Goal: Information Seeking & Learning: Learn about a topic

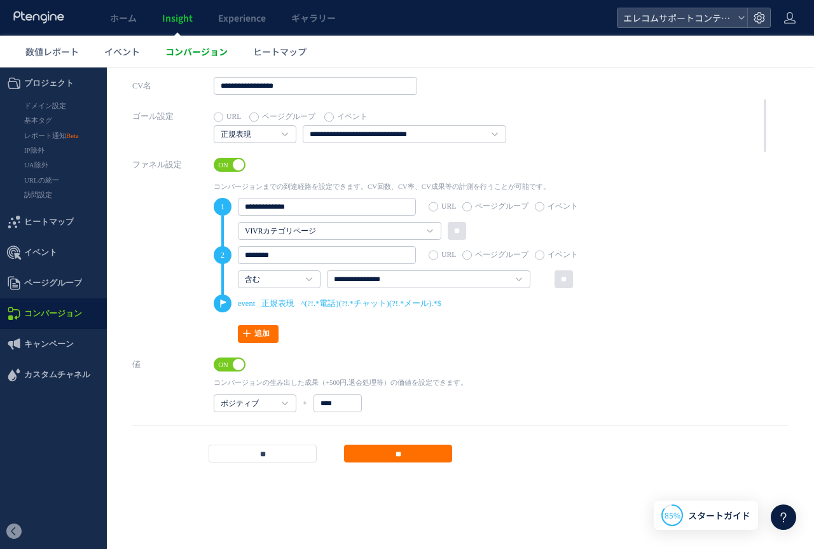
click at [199, 49] on span "コンバージョン" at bounding box center [196, 51] width 62 height 13
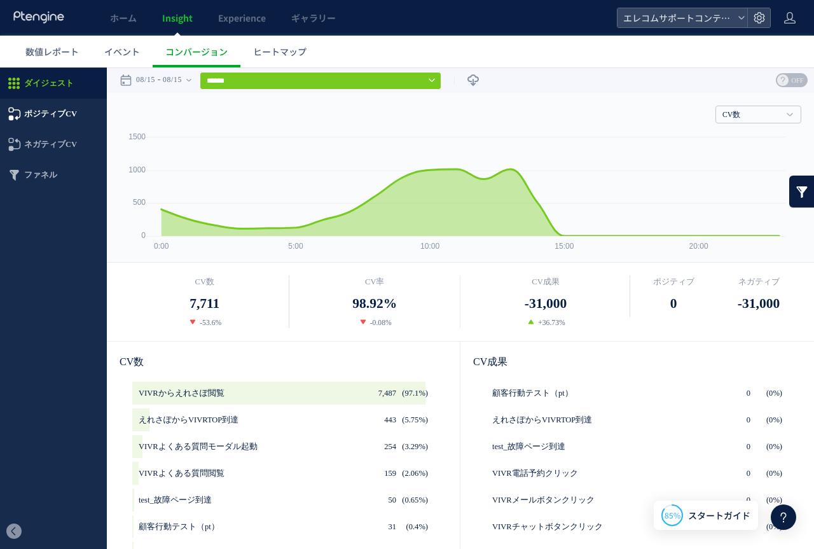
click at [63, 110] on span "ポジティブCV" at bounding box center [50, 114] width 53 height 31
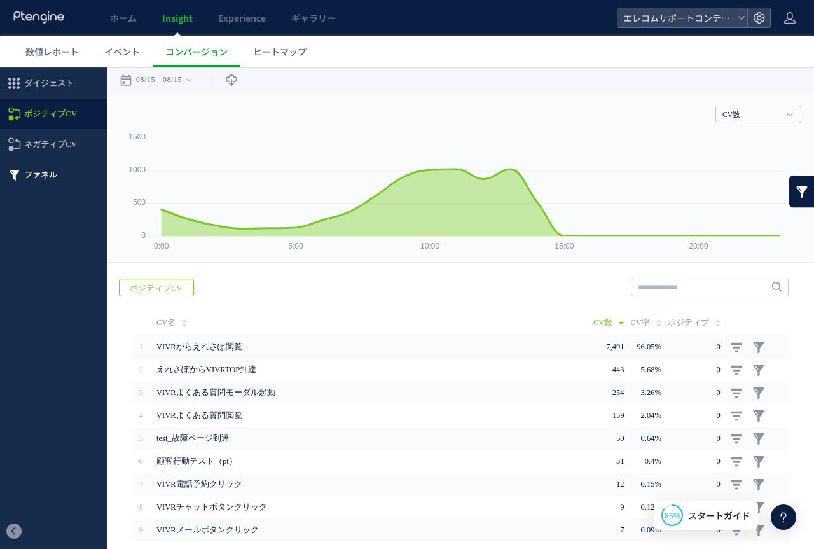
click at [45, 175] on span "ファネル" at bounding box center [40, 175] width 33 height 31
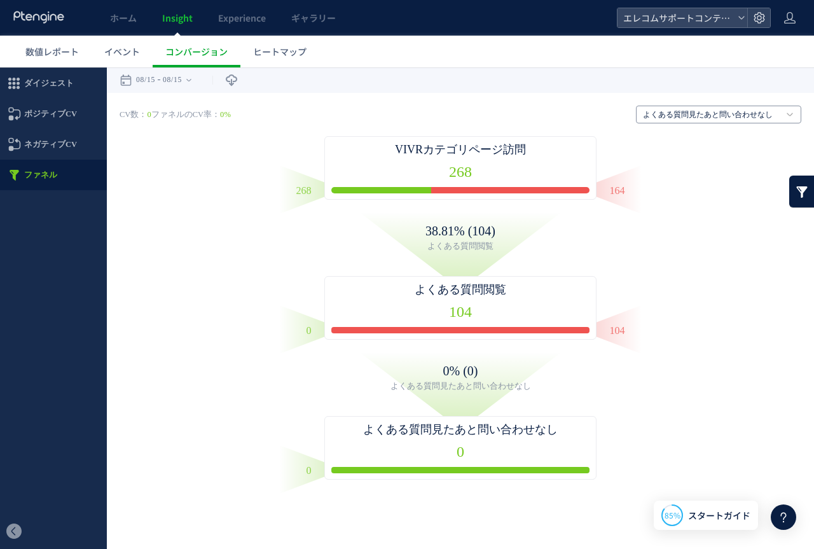
click at [672, 115] on link "よくある質問見たあと問い合わせなし" at bounding box center [711, 114] width 137 height 11
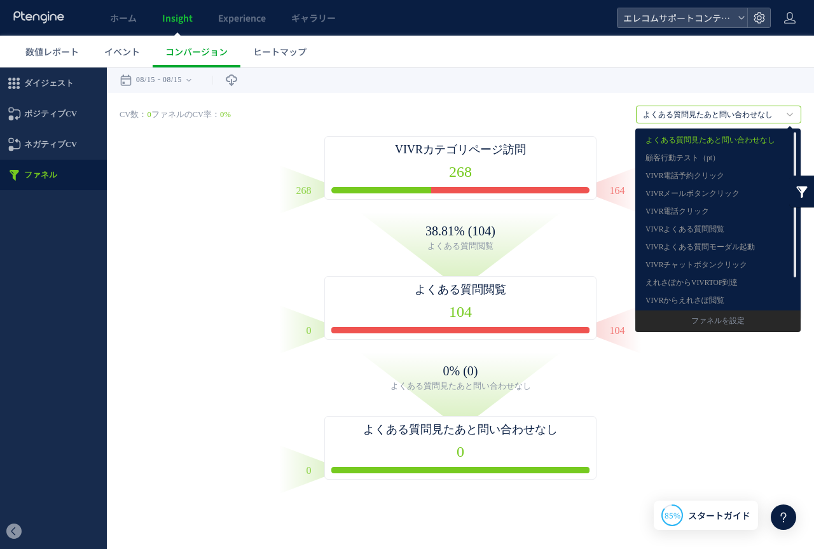
click at [597, 90] on div "戻る デフォルト設定では本日のデータを表示しています。 カレンダーでご覧になりたい期間を指定することができます。 08/15 08/15 今日 昨日 先週 先…" at bounding box center [460, 79] width 707 height 25
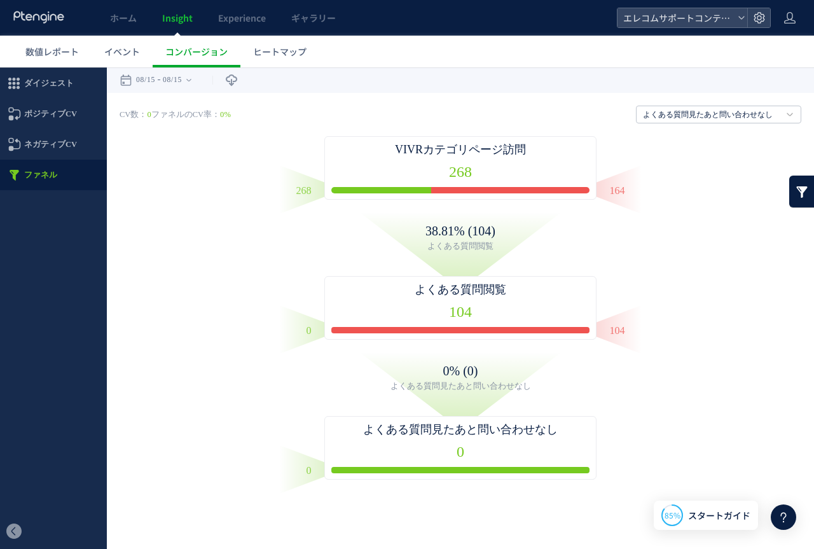
click at [251, 159] on div "CV数： 0 ファネルのCV率： 0% よくある質問見たあと問い合わせなし よくある質問見たあと問い合わせなし 顧客行動テスト（pt） VIVR電話予約クリッ…" at bounding box center [460, 293] width 681 height 374
click at [120, 25] on link "ホーム" at bounding box center [123, 18] width 52 height 36
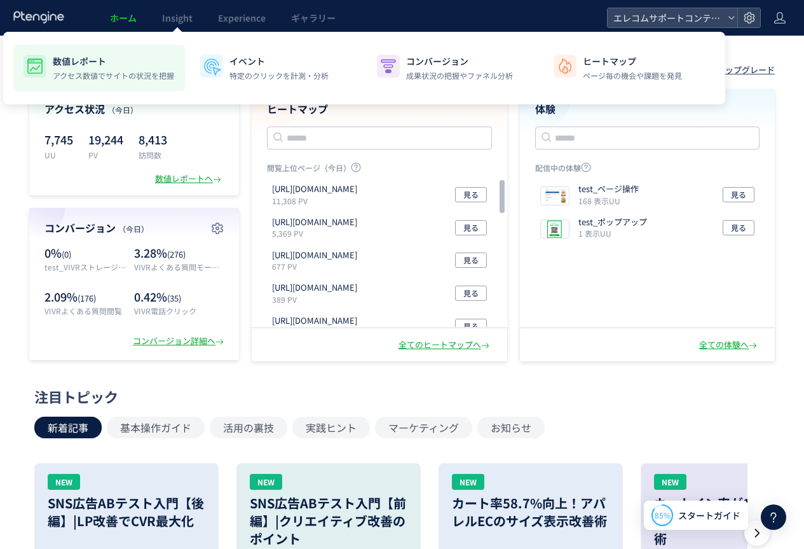
click at [87, 74] on p "アクセス数値でサイトの状況を把握" at bounding box center [113, 75] width 121 height 11
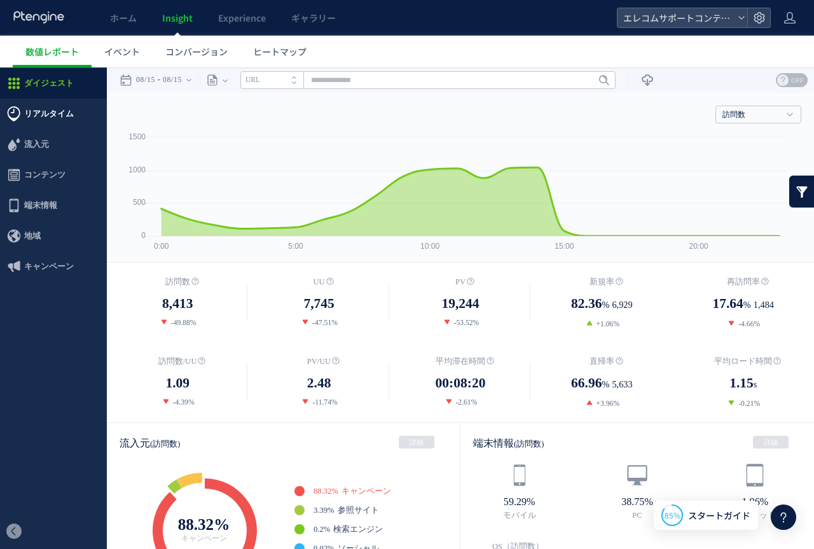
click at [60, 113] on span "リアルタイム" at bounding box center [49, 114] width 50 height 31
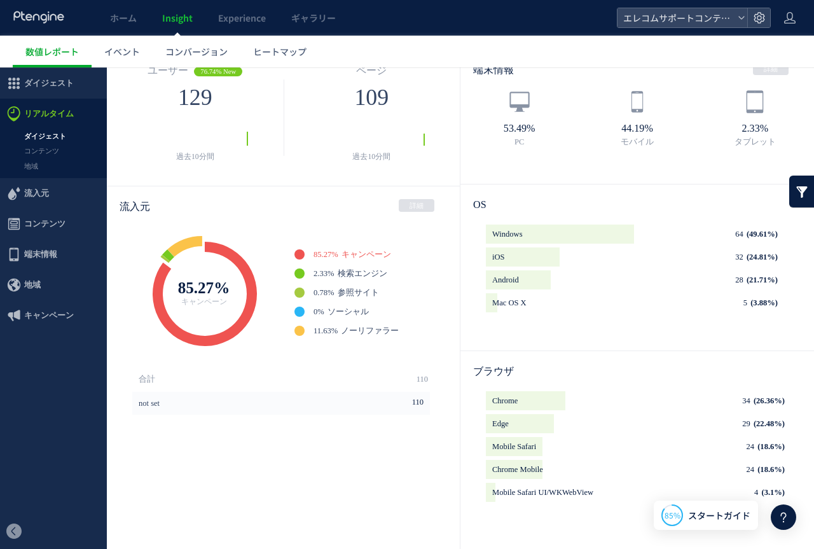
scroll to position [85, 0]
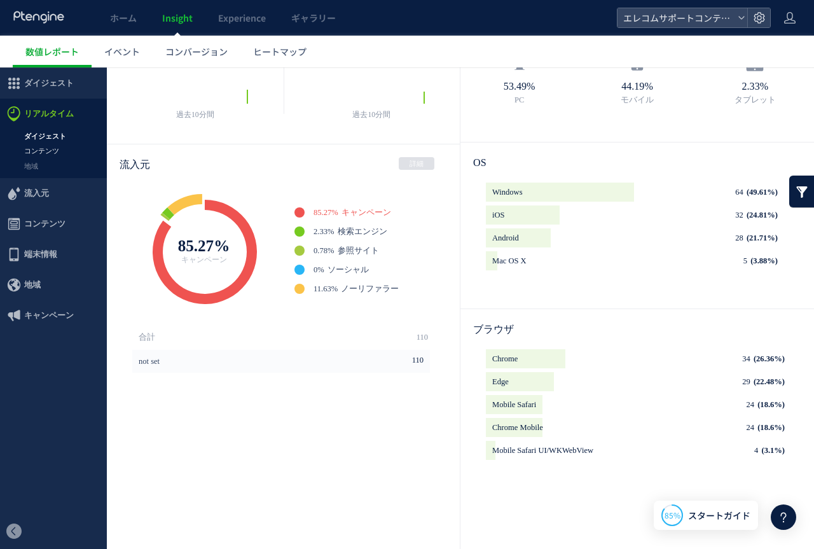
click at [70, 149] on link "コンテンツ" at bounding box center [53, 151] width 107 height 15
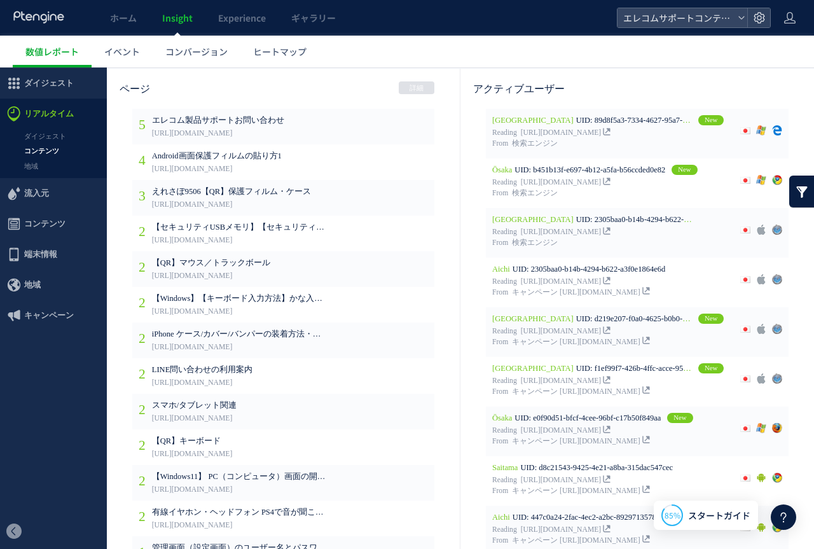
scroll to position [45, 0]
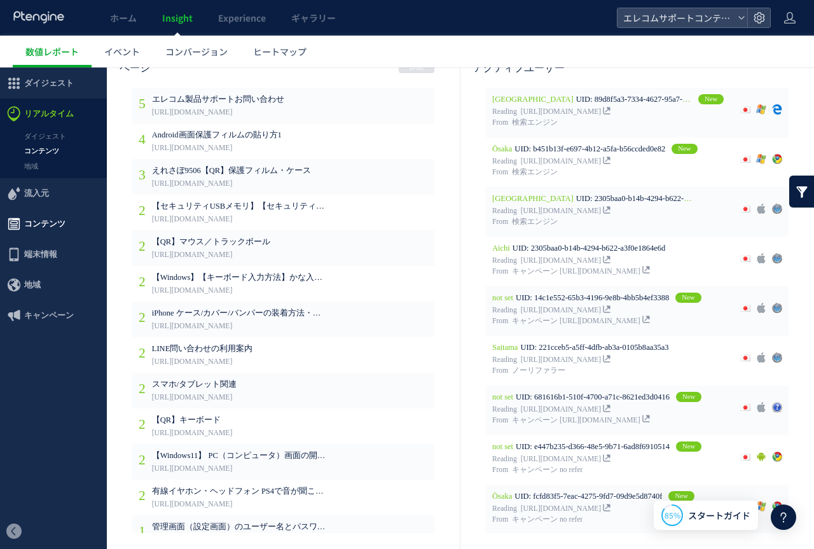
click at [52, 215] on span "コンテンツ" at bounding box center [44, 223] width 41 height 31
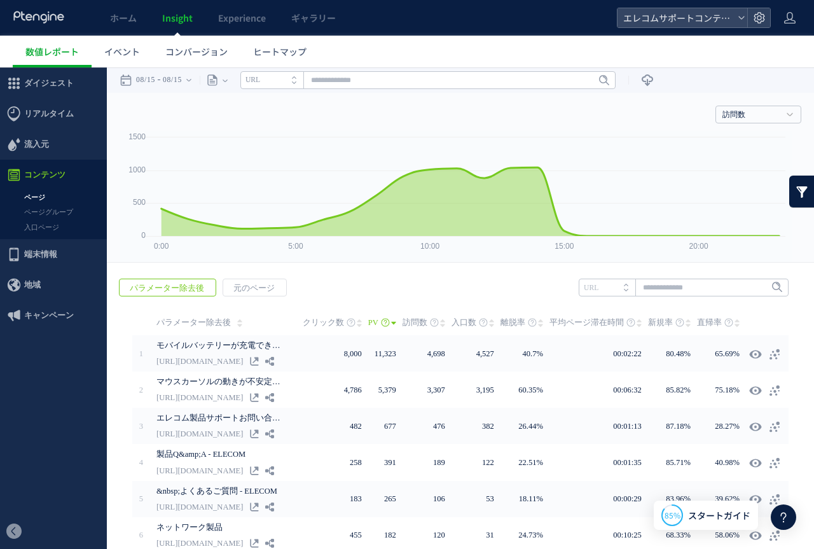
click at [38, 187] on span "コンテンツ" at bounding box center [44, 175] width 41 height 31
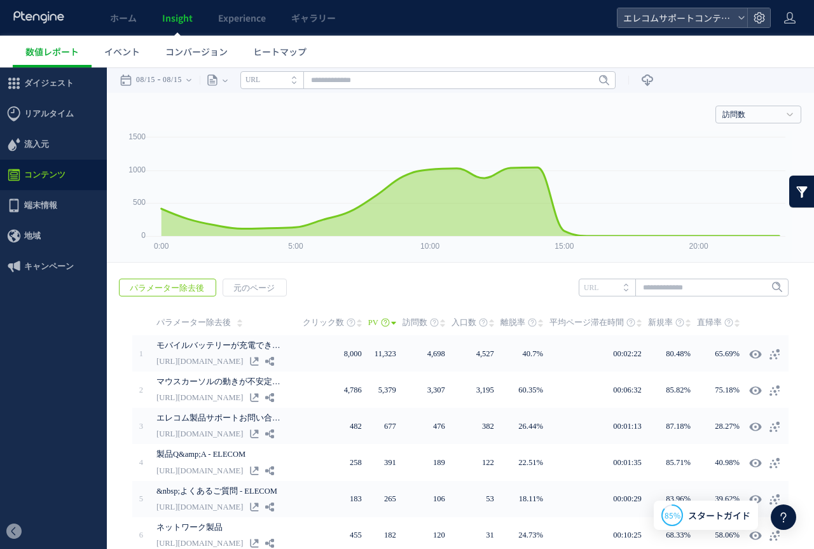
click at [39, 178] on span "コンテンツ" at bounding box center [44, 175] width 41 height 31
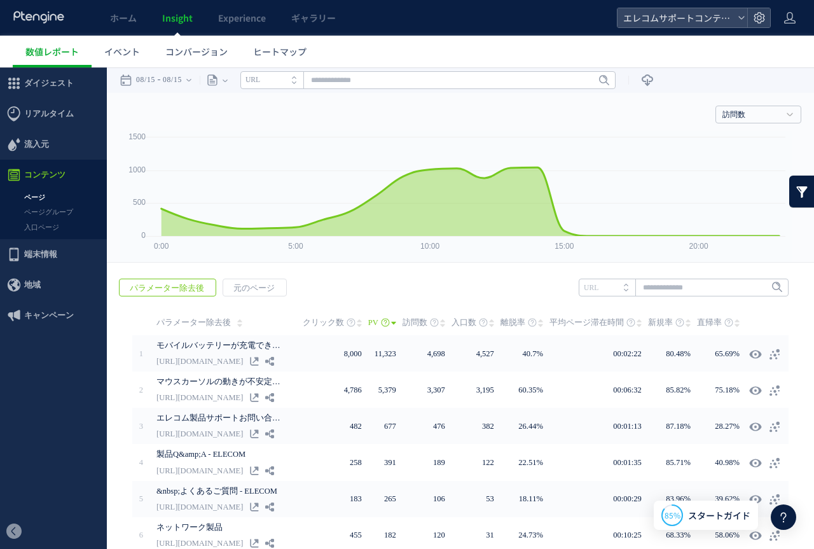
click at [44, 195] on link "ページ" at bounding box center [53, 197] width 107 height 15
click at [375, 82] on input "text" at bounding box center [427, 80] width 375 height 18
click at [232, 280] on span "元のページ" at bounding box center [254, 288] width 62 height 18
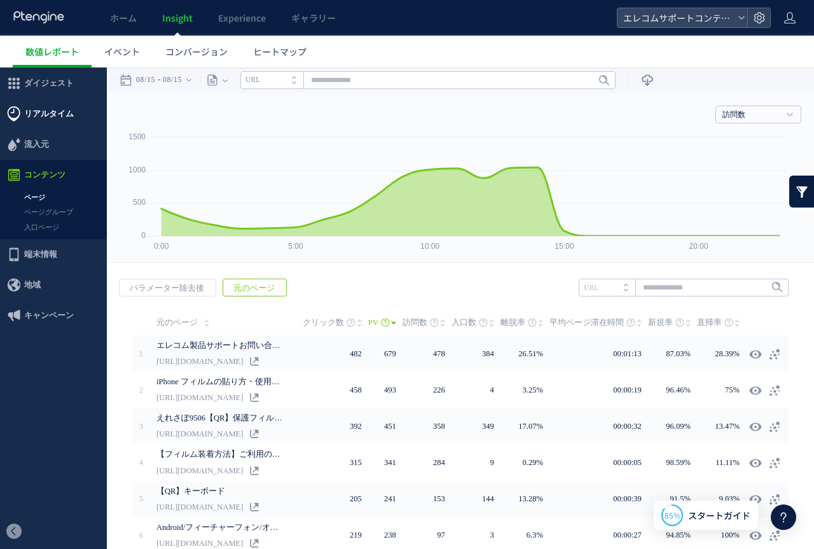
click at [49, 118] on span "リアルタイム" at bounding box center [49, 114] width 50 height 31
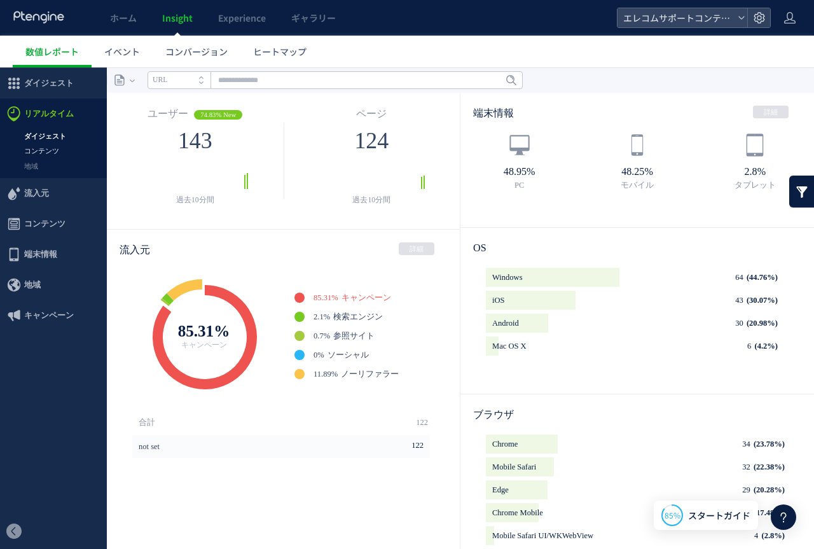
click at [47, 152] on link "コンテンツ" at bounding box center [53, 151] width 107 height 15
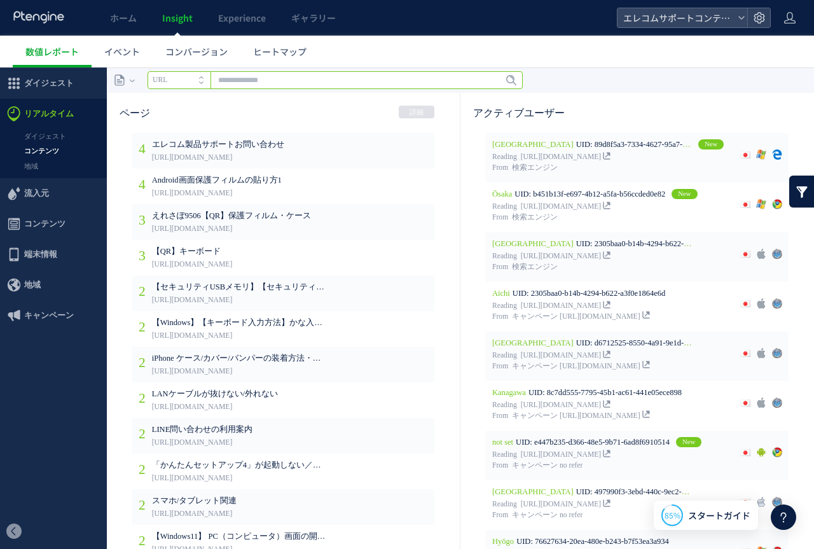
click at [228, 78] on input "text" at bounding box center [334, 80] width 375 height 18
type input "*"
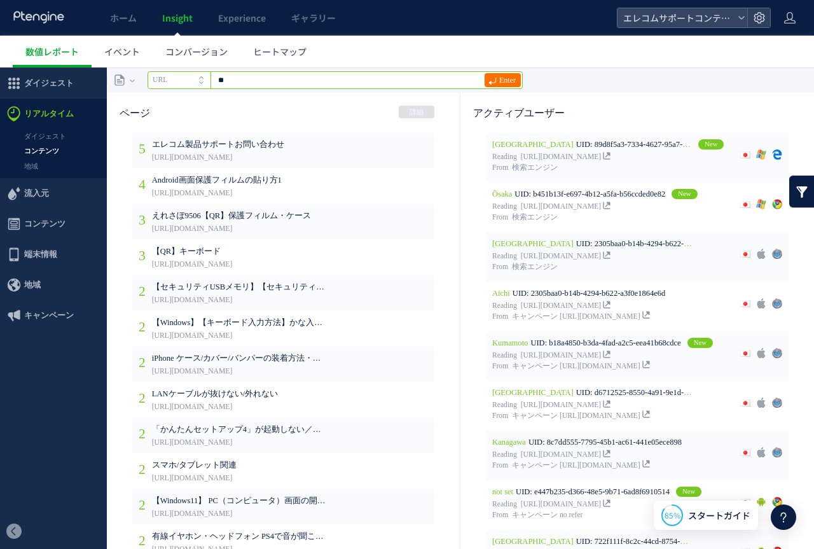
type input "*"
type input "*********"
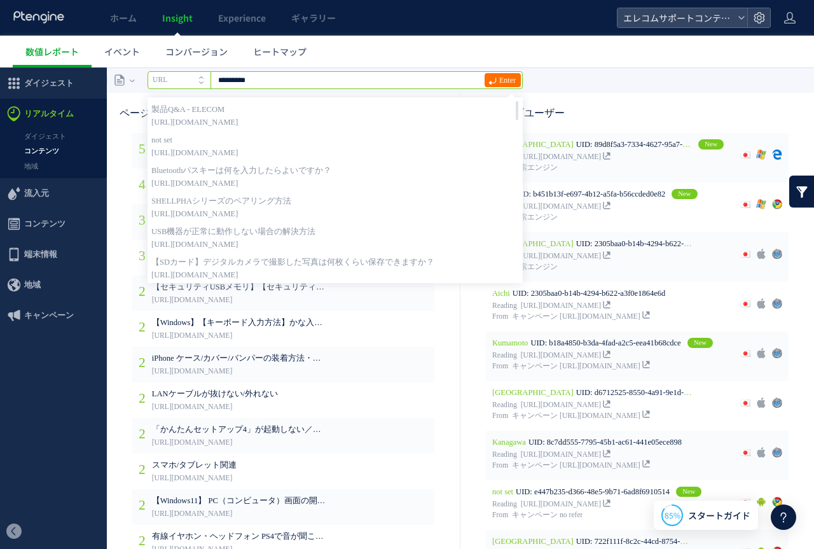
click at [310, 76] on input "*********" at bounding box center [334, 80] width 375 height 18
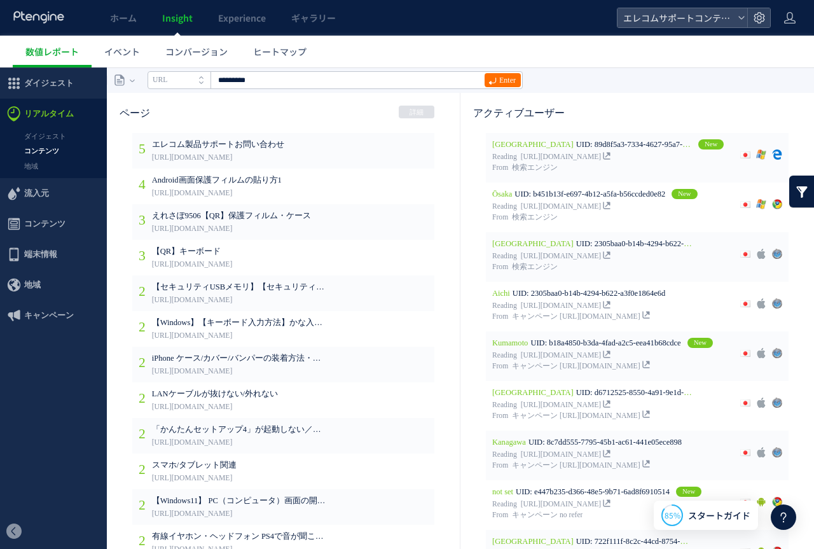
click at [584, 66] on ul "数値レポート イベント コンバージョン ヒートマップ" at bounding box center [413, 52] width 801 height 32
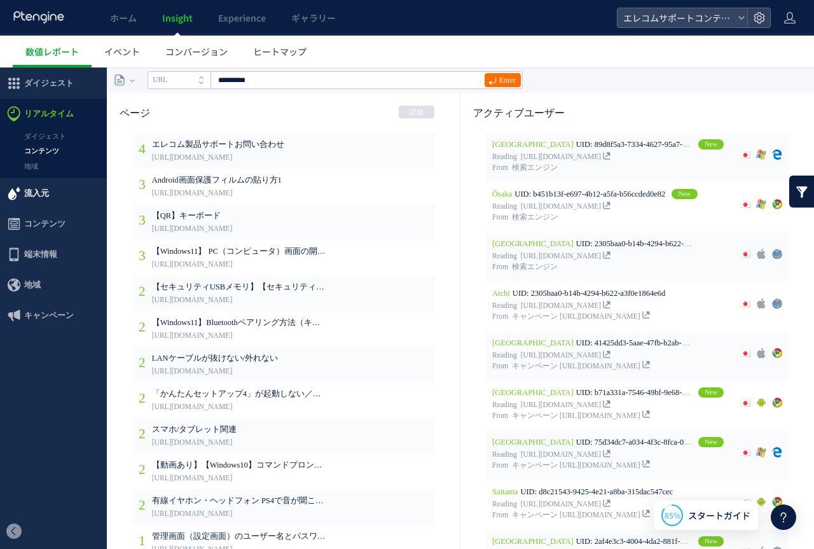
click at [43, 195] on span "流入元" at bounding box center [36, 193] width 25 height 31
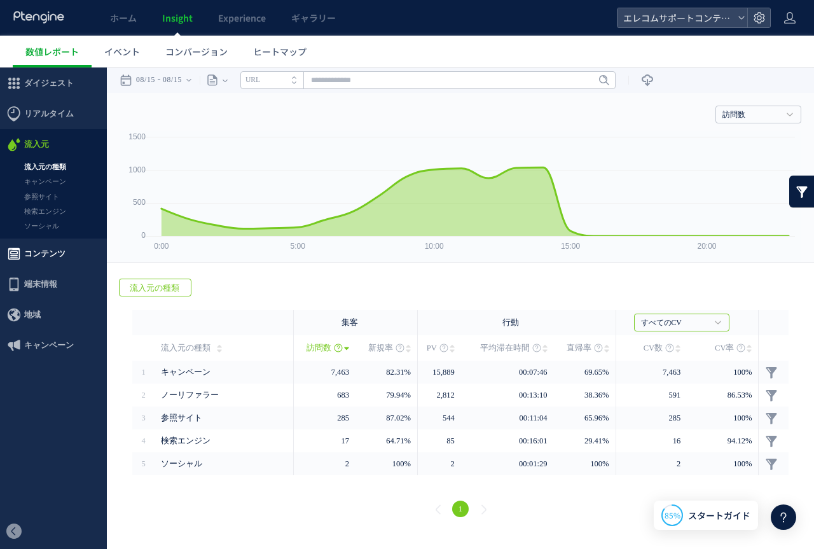
click at [44, 253] on span "コンテンツ" at bounding box center [44, 253] width 41 height 31
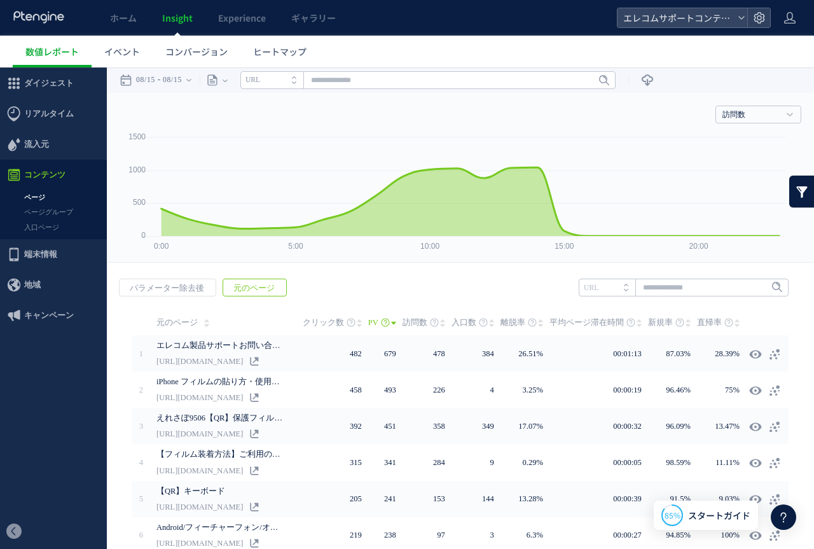
click at [250, 287] on span "元のページ" at bounding box center [254, 288] width 62 height 18
click at [653, 277] on div "戻る パラメーター除去後 元のページ ヒートマップを計測させるには、解析コードを実装してください。 実装 URL" at bounding box center [460, 511] width 707 height 491
click at [653, 285] on input "text" at bounding box center [683, 287] width 210 height 18
type input "*********"
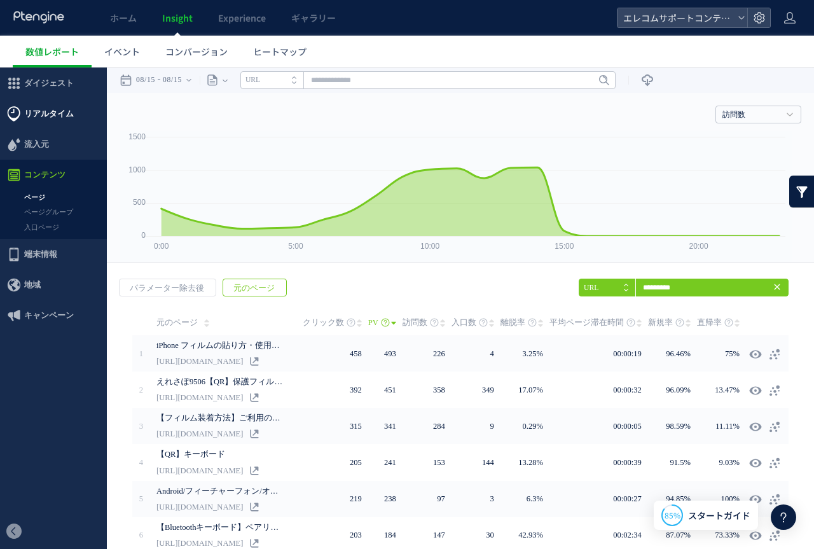
click at [47, 107] on span "リアルタイム" at bounding box center [49, 114] width 50 height 31
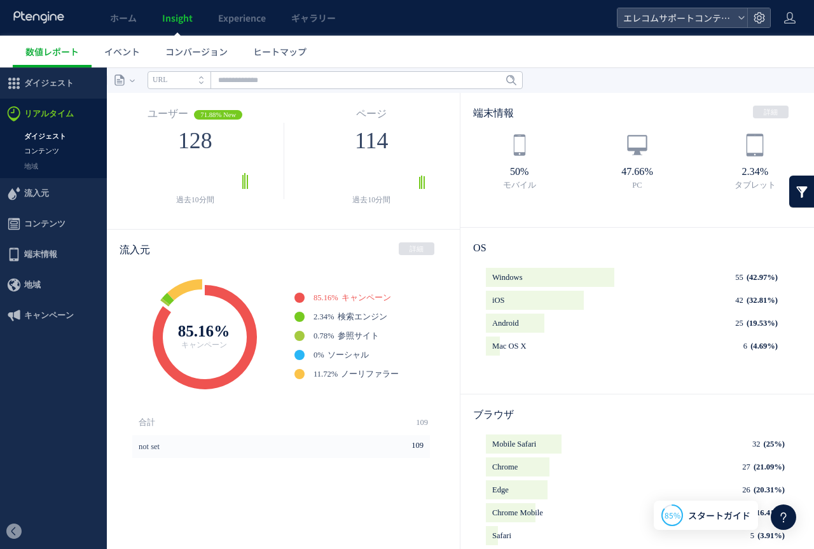
click at [48, 148] on link "コンテンツ" at bounding box center [53, 151] width 107 height 15
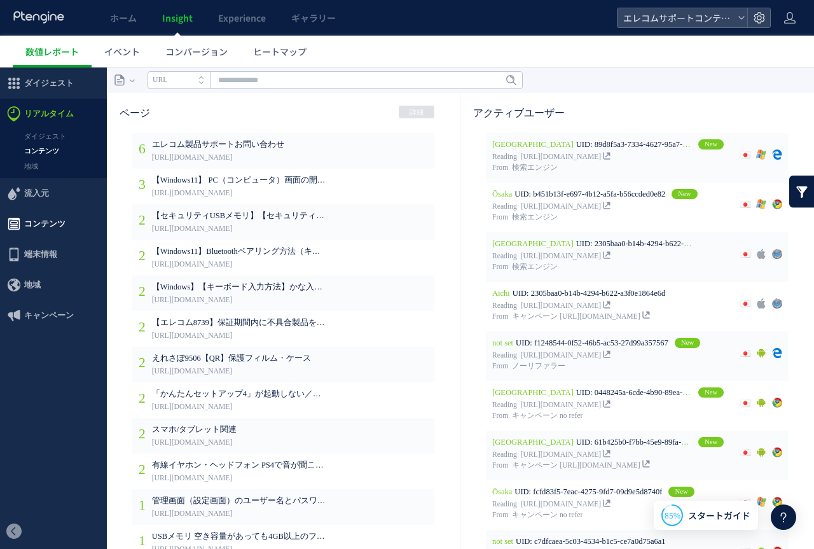
click at [37, 221] on span "コンテンツ" at bounding box center [44, 223] width 41 height 31
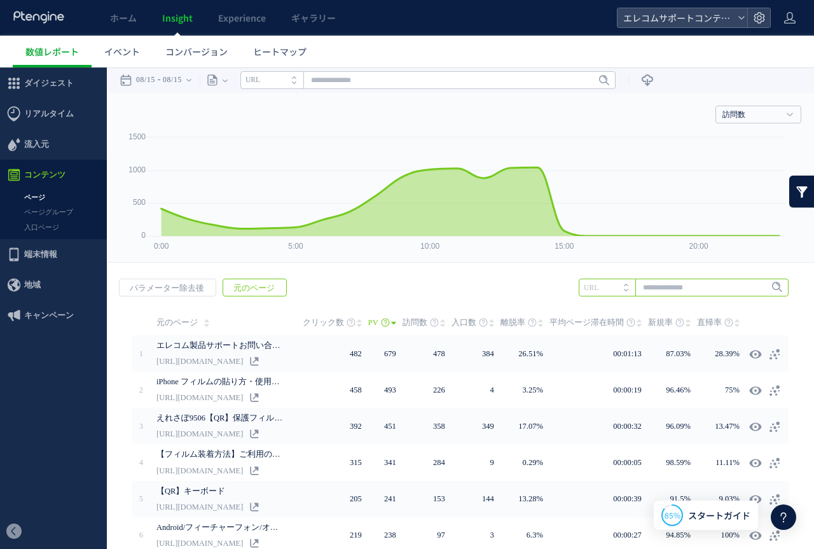
click at [664, 279] on input "text" at bounding box center [683, 287] width 210 height 18
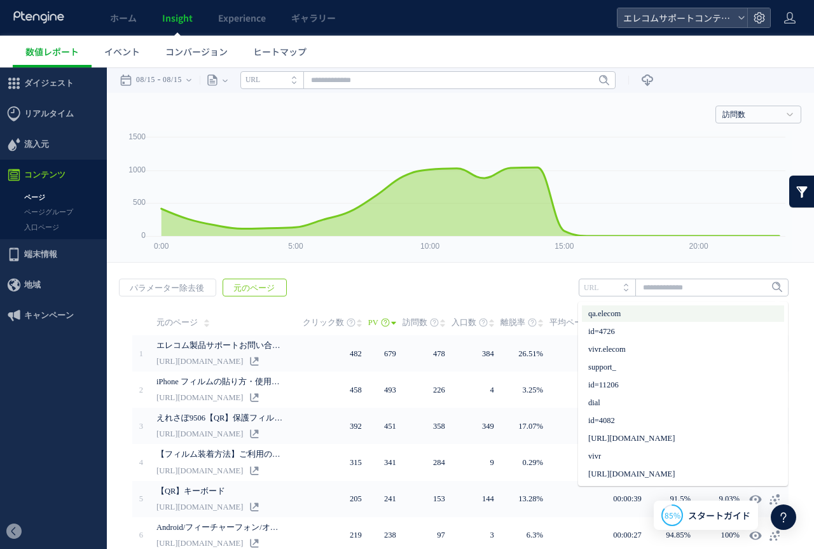
click at [634, 311] on li "qa.elecom" at bounding box center [683, 313] width 202 height 17
type input "*********"
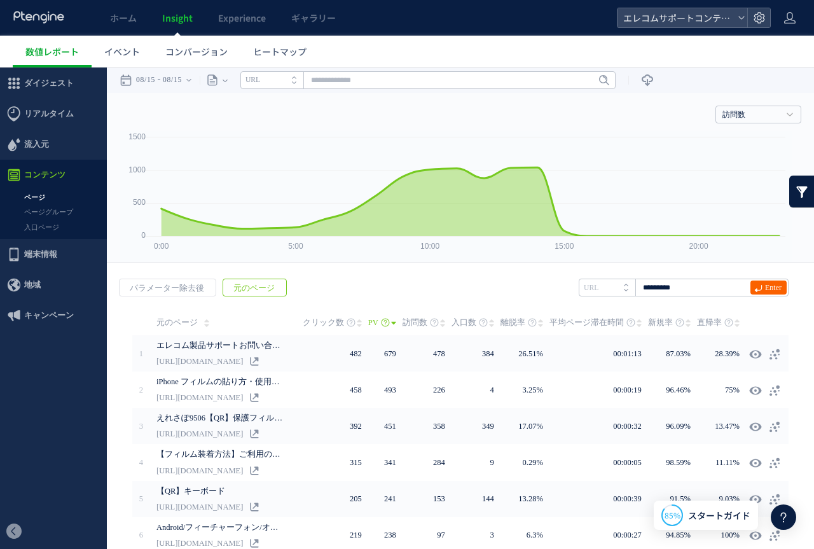
click at [754, 285] on icon at bounding box center [758, 288] width 8 height 8
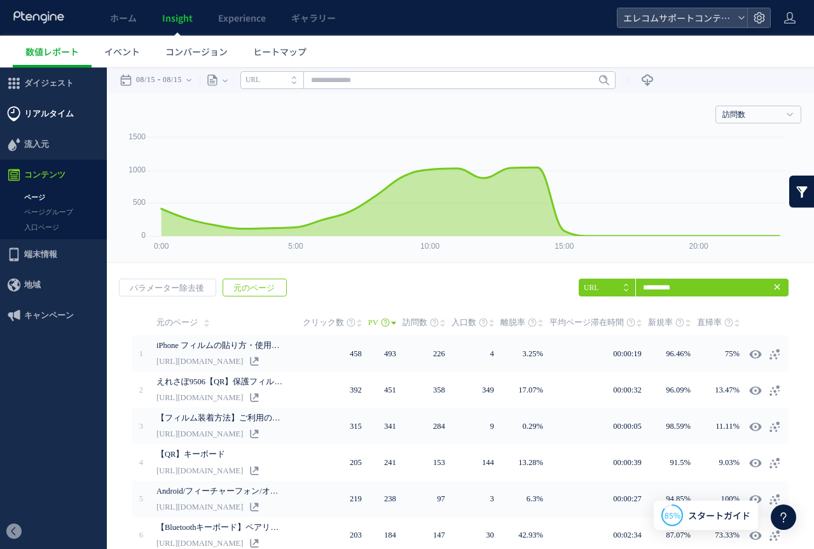
click at [65, 102] on span "リアルタイム" at bounding box center [49, 114] width 50 height 31
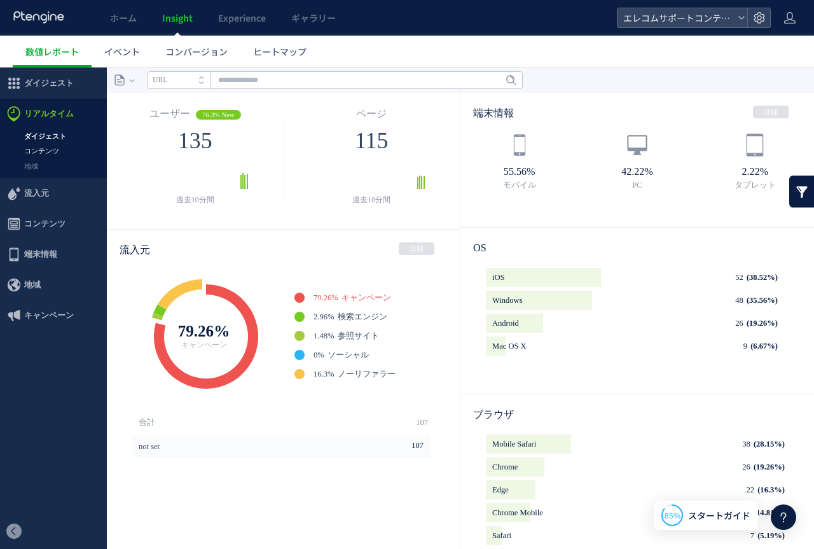
click at [50, 150] on link "コンテンツ" at bounding box center [53, 151] width 107 height 15
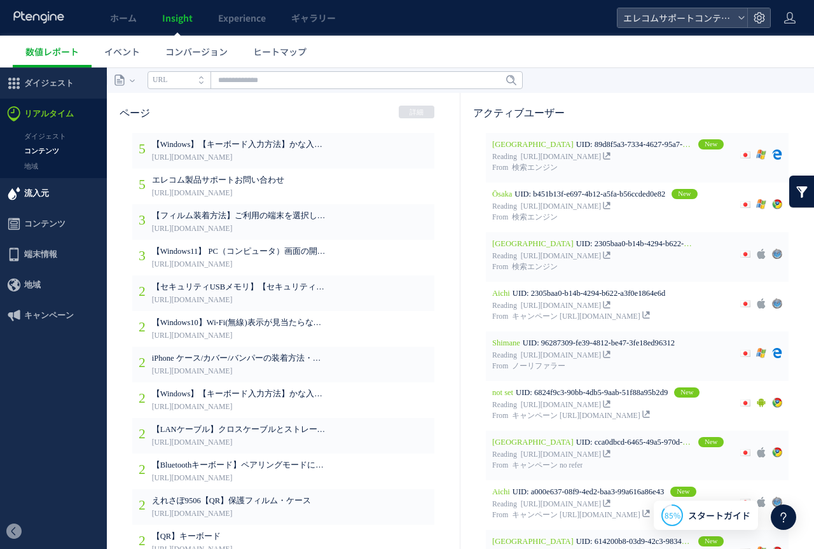
click at [45, 195] on span "流入元" at bounding box center [36, 193] width 25 height 31
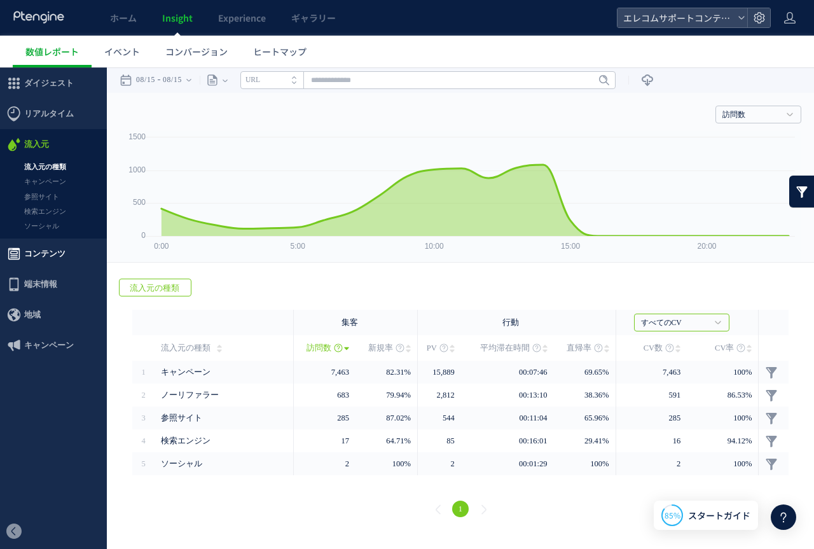
click at [58, 262] on span "コンテンツ" at bounding box center [44, 253] width 41 height 31
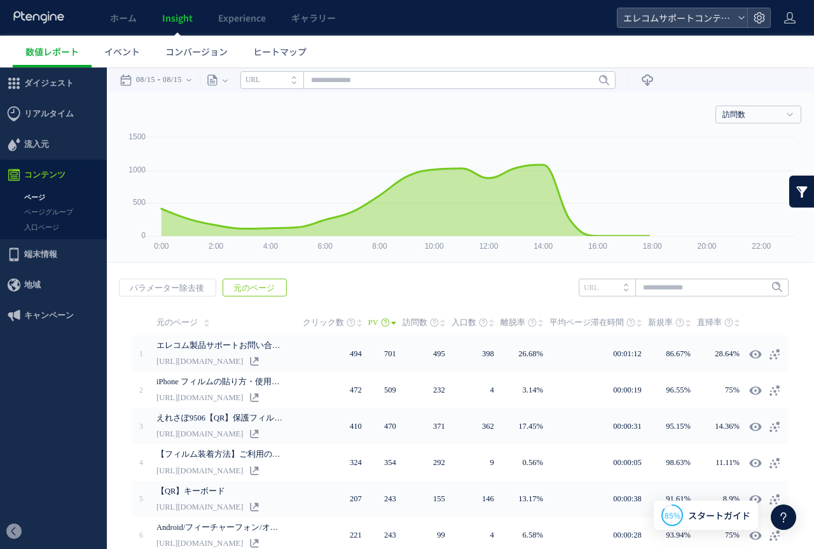
click at [41, 193] on link "ページ" at bounding box center [53, 197] width 107 height 15
click at [259, 287] on span "元のページ" at bounding box center [254, 288] width 62 height 18
click at [784, 519] on icon at bounding box center [783, 516] width 15 height 15
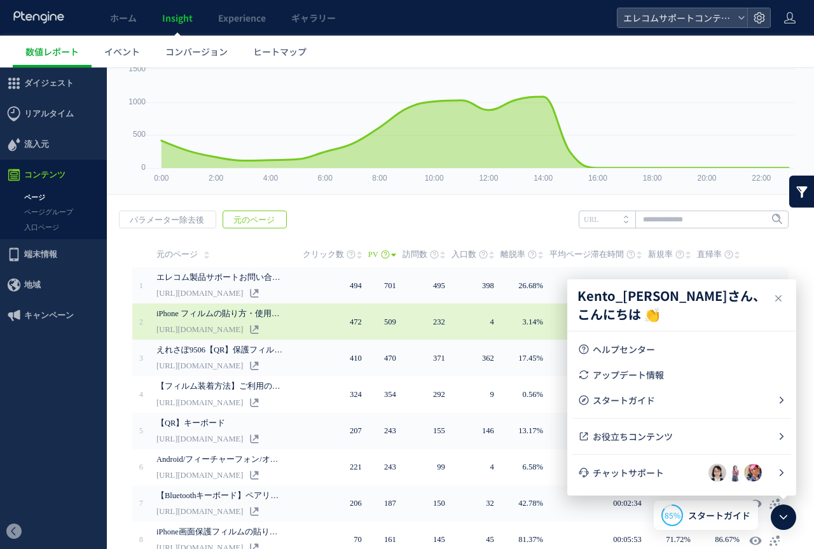
scroll to position [191, 0]
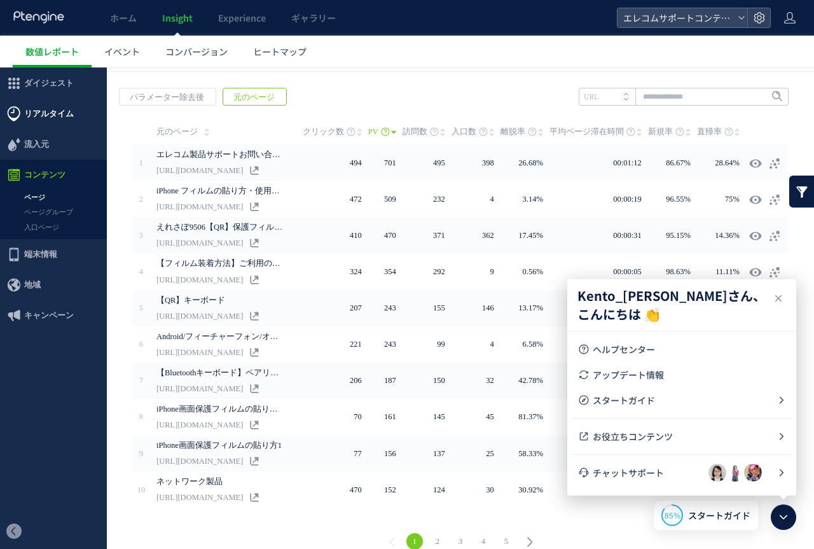
click at [50, 109] on span "リアルタイム" at bounding box center [49, 114] width 50 height 31
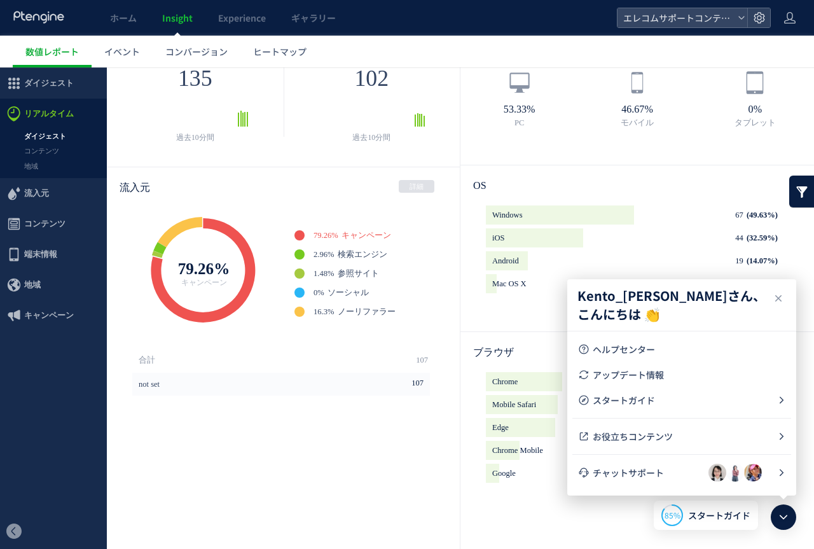
scroll to position [85, 0]
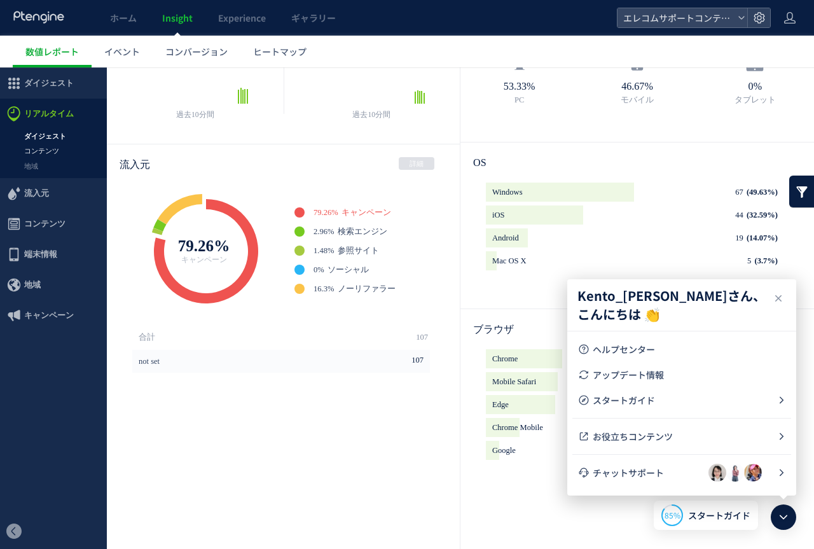
click at [48, 152] on link "コンテンツ" at bounding box center [53, 151] width 107 height 15
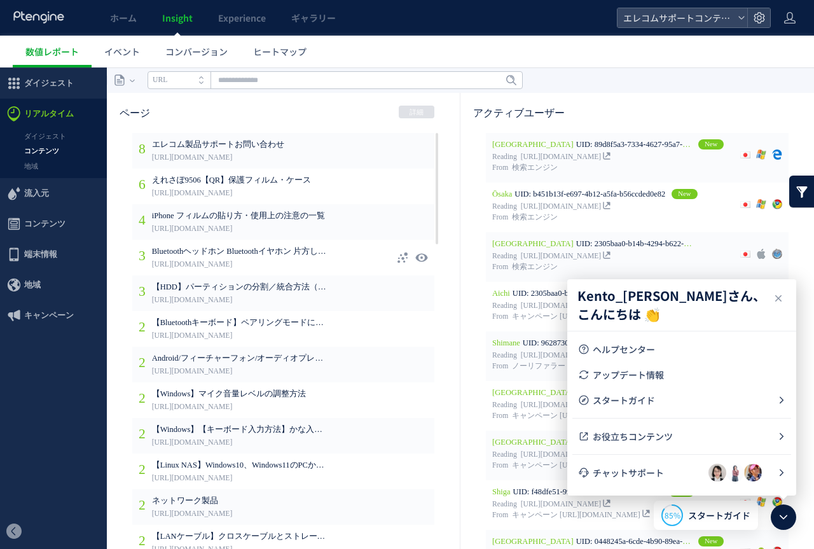
click at [264, 256] on span "Bluetoothヘッドホン Bluetoothイヤホン 片方しか聞こえない場合の解決方法" at bounding box center [239, 251] width 175 height 11
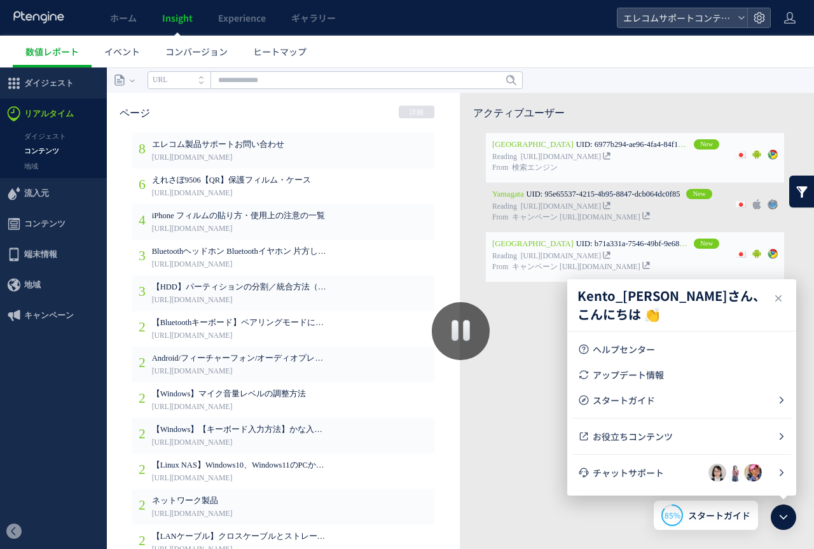
click at [456, 331] on link at bounding box center [461, 331] width 58 height 58
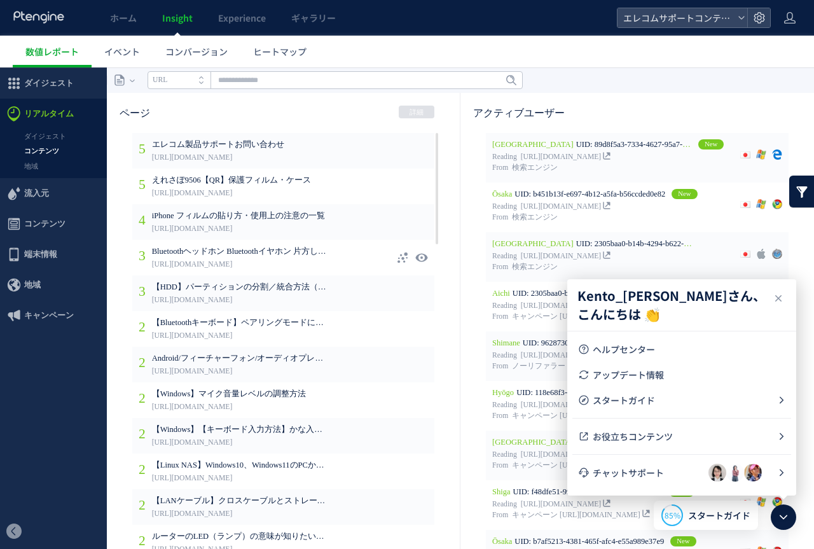
click at [270, 254] on span "Bluetoothヘッドホン Bluetoothイヤホン 片方しか聞こえない場合の解決方法" at bounding box center [239, 251] width 175 height 11
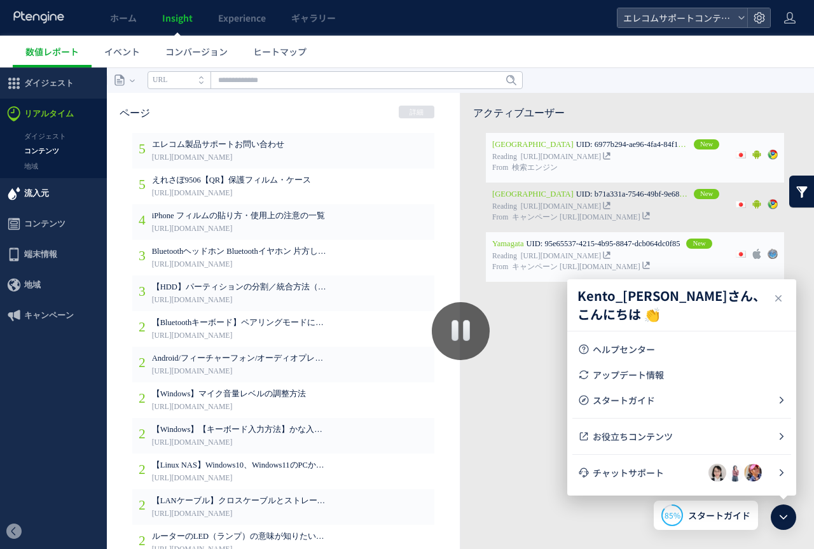
click at [31, 202] on span "流入元" at bounding box center [36, 193] width 25 height 31
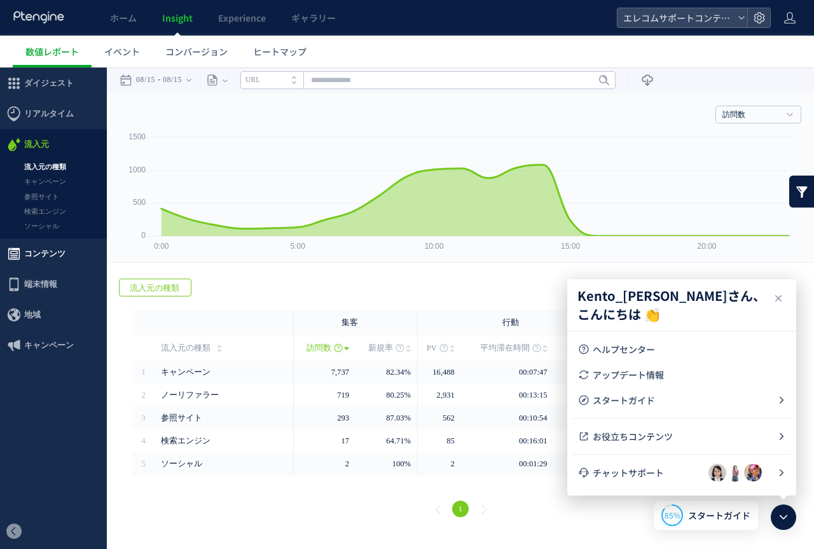
click at [47, 256] on span "コンテンツ" at bounding box center [44, 253] width 41 height 31
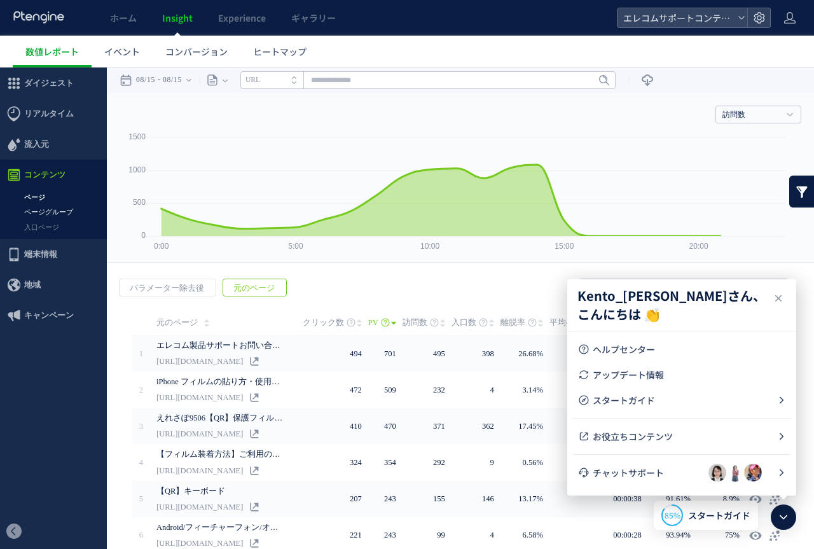
click at [49, 212] on link "ページグループ" at bounding box center [53, 212] width 107 height 15
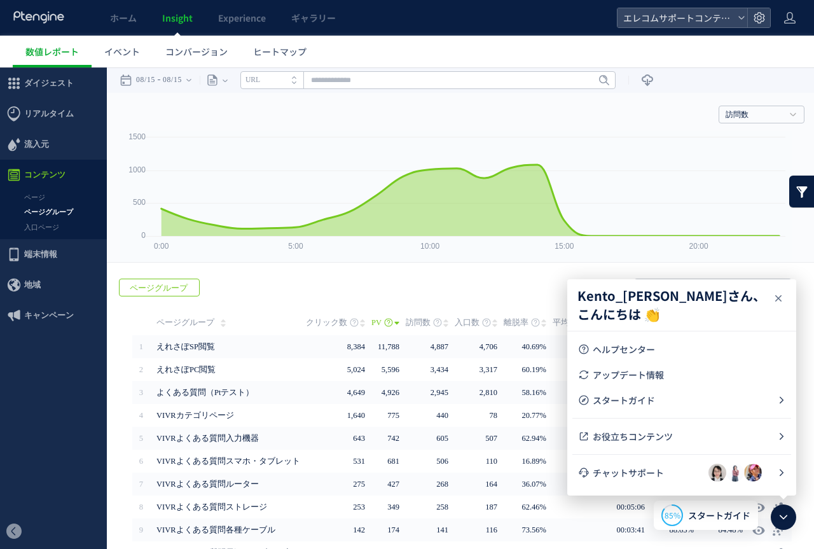
click at [779, 301] on icon at bounding box center [777, 297] width 15 height 15
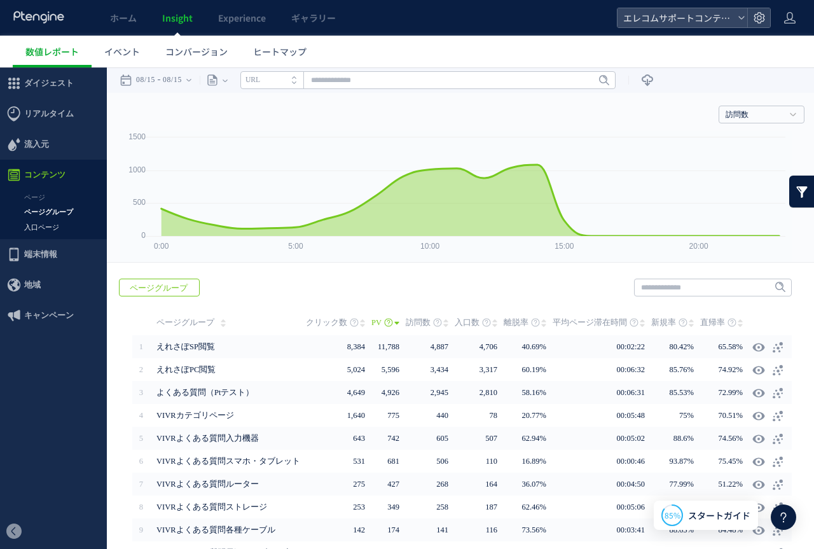
click at [43, 229] on link "入口ページ" at bounding box center [53, 227] width 107 height 15
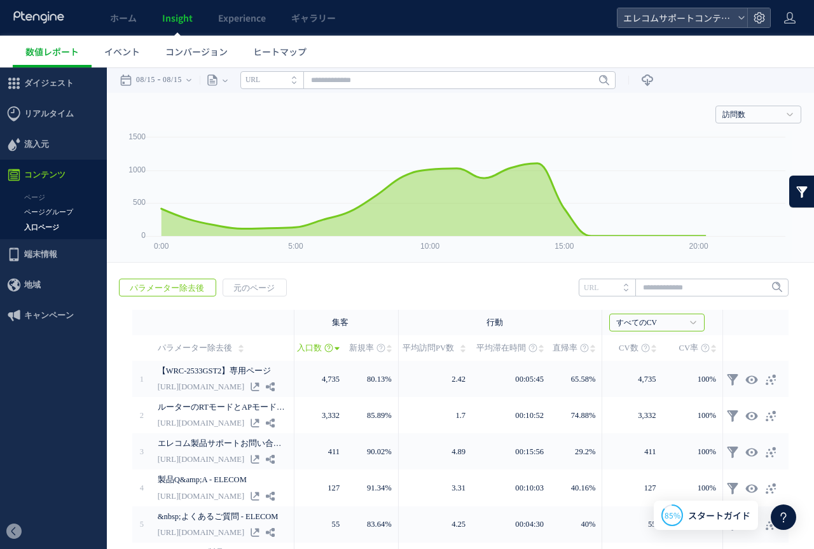
click at [53, 212] on link "ページグループ" at bounding box center [53, 212] width 107 height 15
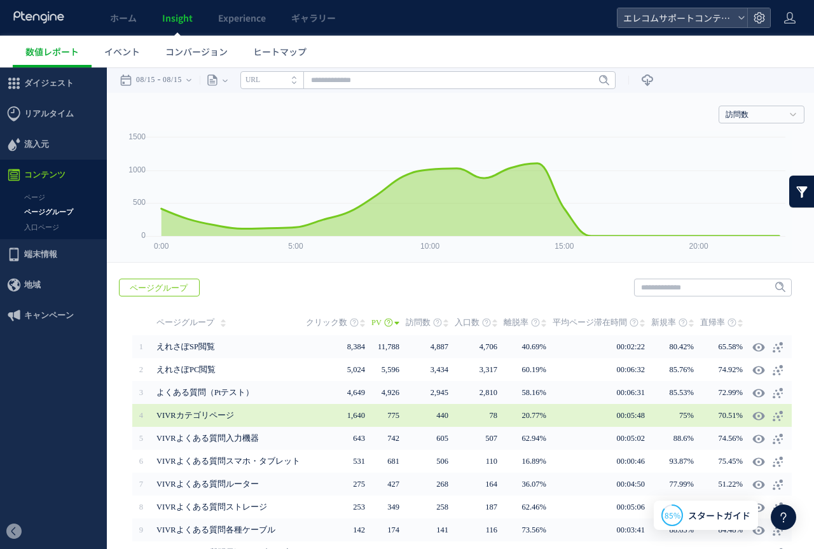
click at [212, 408] on span "VIVRカテゴリページ" at bounding box center [230, 415] width 149 height 23
click at [752, 412] on icon at bounding box center [758, 415] width 13 height 13
type input "**********"
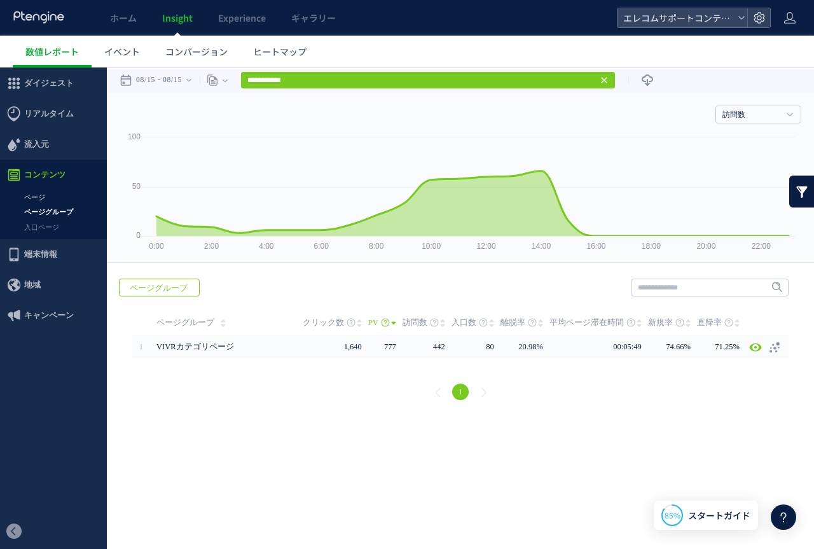
click at [50, 199] on link "ページ" at bounding box center [53, 197] width 107 height 15
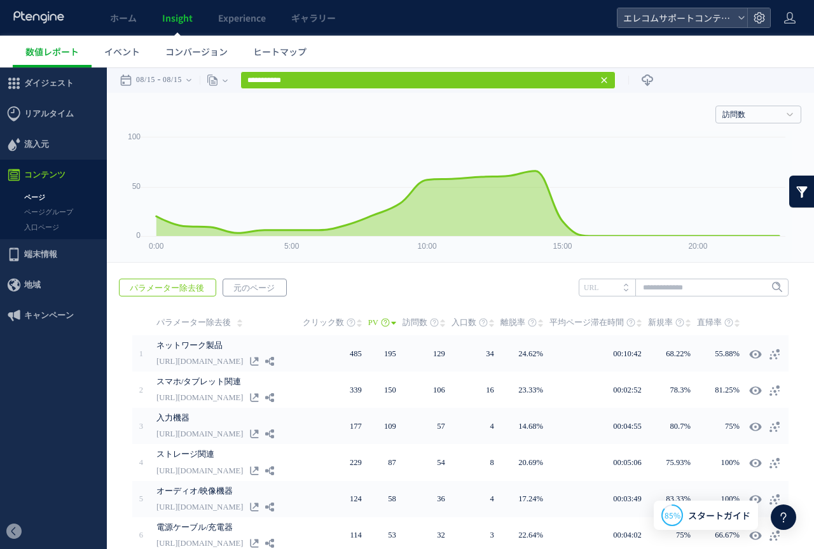
click at [243, 285] on span "元のページ" at bounding box center [254, 288] width 62 height 18
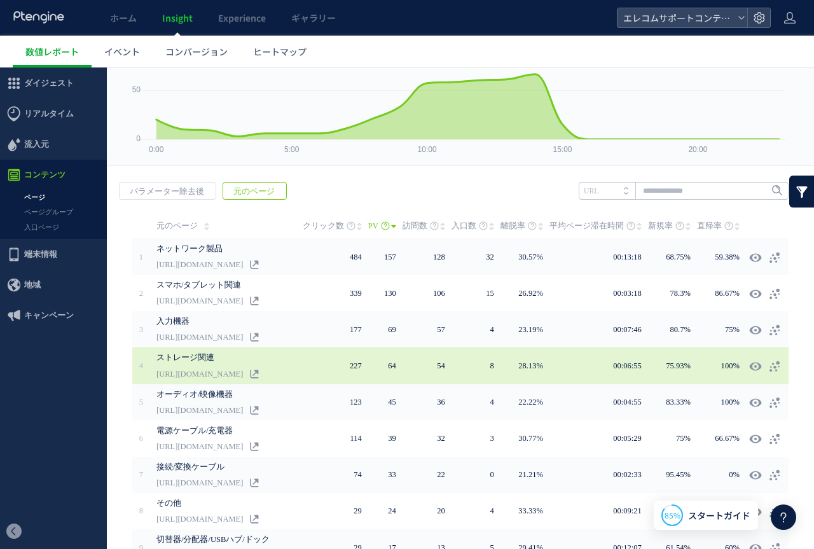
scroll to position [191, 0]
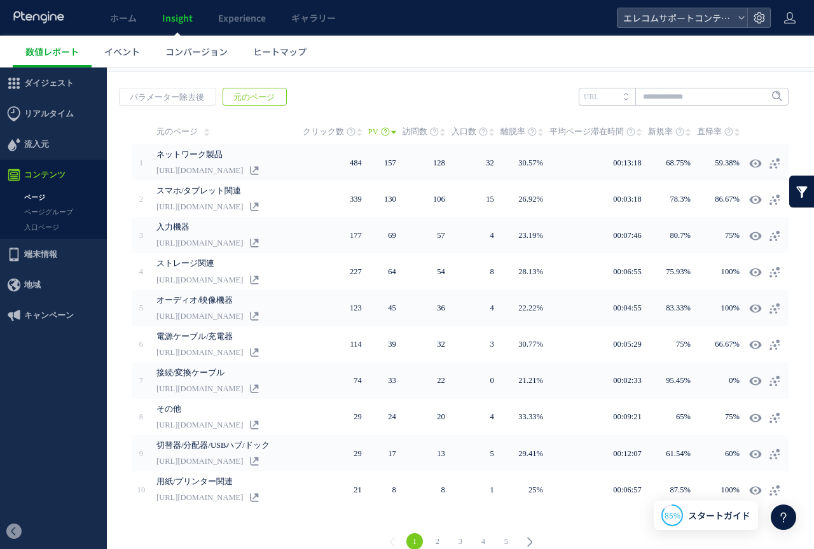
click at [498, 535] on link "5" at bounding box center [506, 541] width 17 height 17
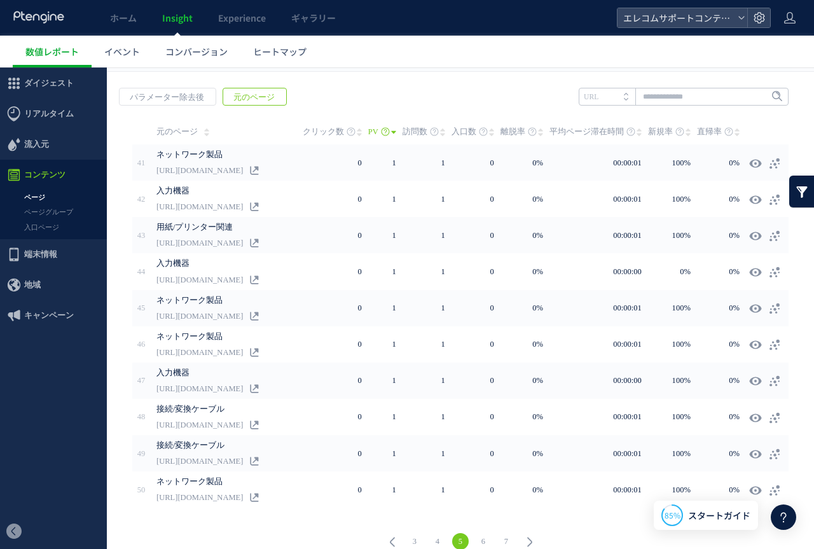
drag, startPoint x: 419, startPoint y: 543, endPoint x: 538, endPoint y: 538, distance: 119.6
click at [500, 537] on link "7" at bounding box center [506, 541] width 17 height 17
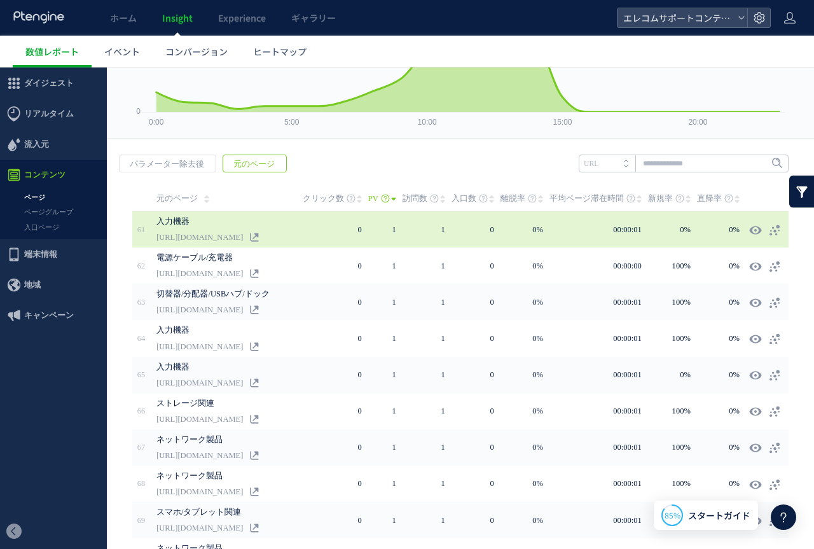
scroll to position [0, 0]
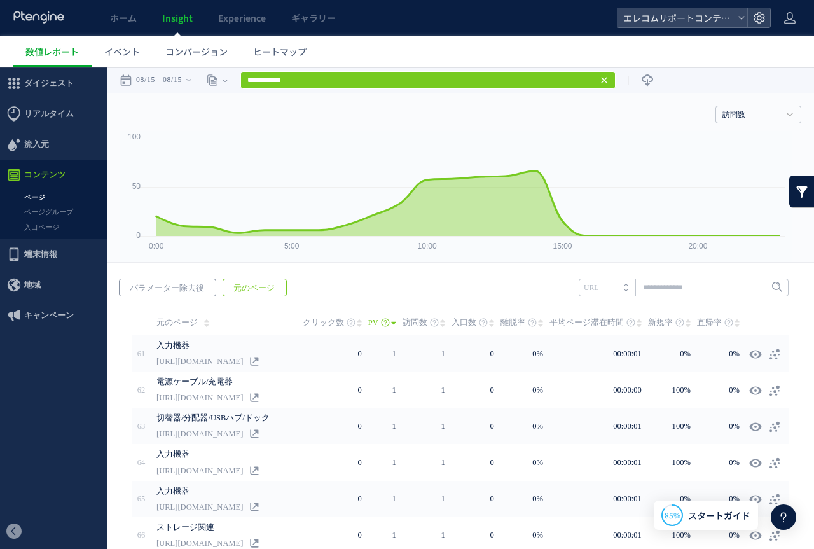
click at [175, 284] on span "パラメーター除去後" at bounding box center [167, 288] width 95 height 18
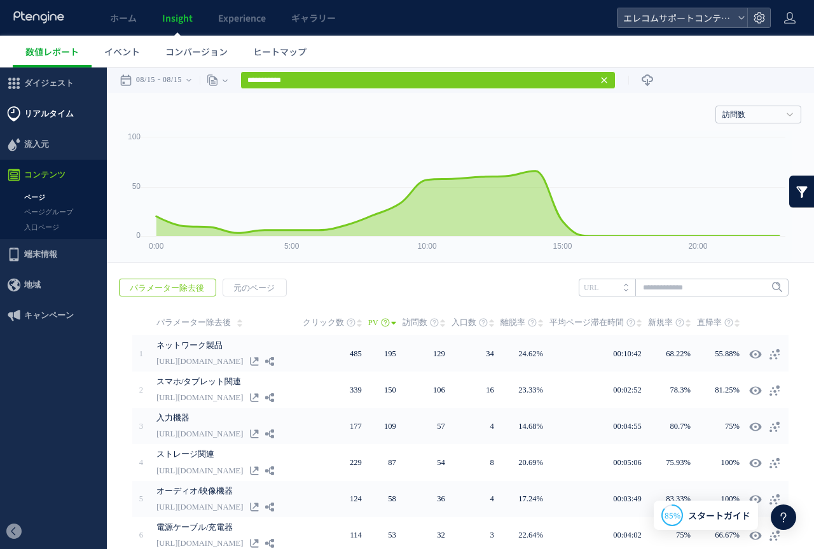
click at [42, 106] on span "リアルタイム" at bounding box center [49, 114] width 50 height 31
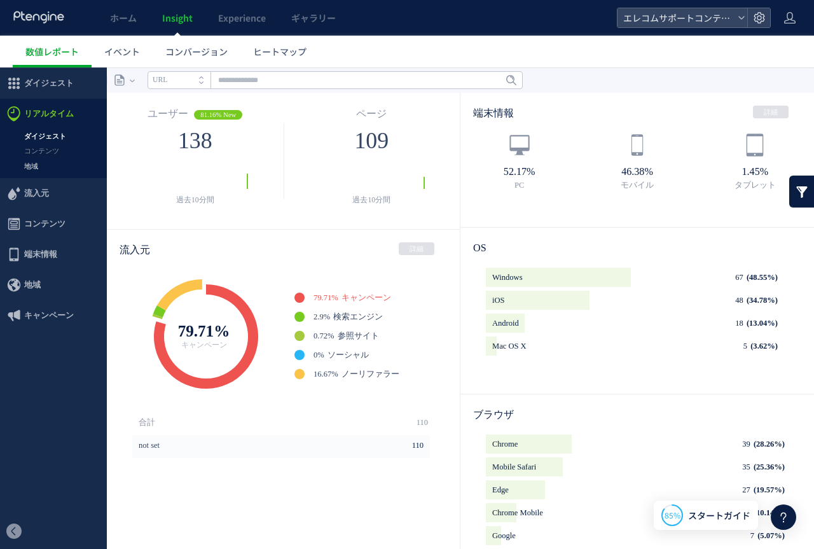
click at [29, 162] on link "地域" at bounding box center [53, 166] width 107 height 15
click at [29, 152] on link "コンテンツ" at bounding box center [53, 151] width 107 height 15
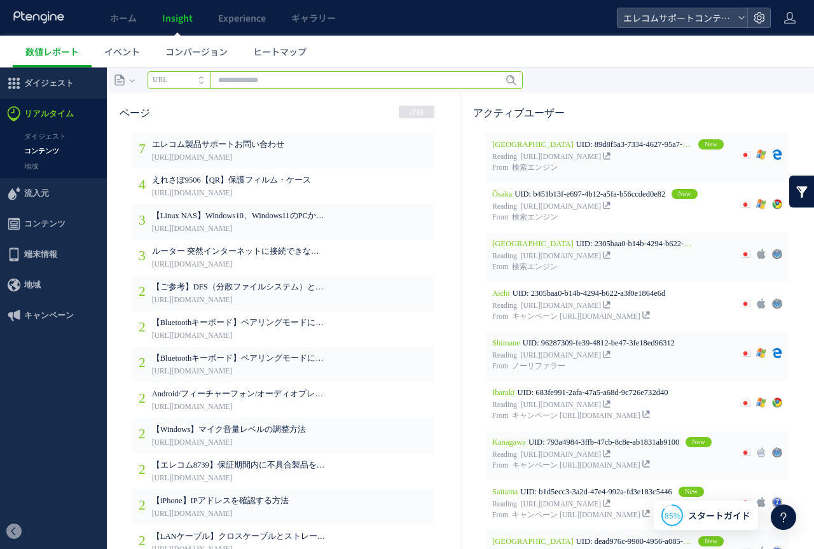
click at [258, 78] on input "text" at bounding box center [334, 80] width 375 height 18
type input "***"
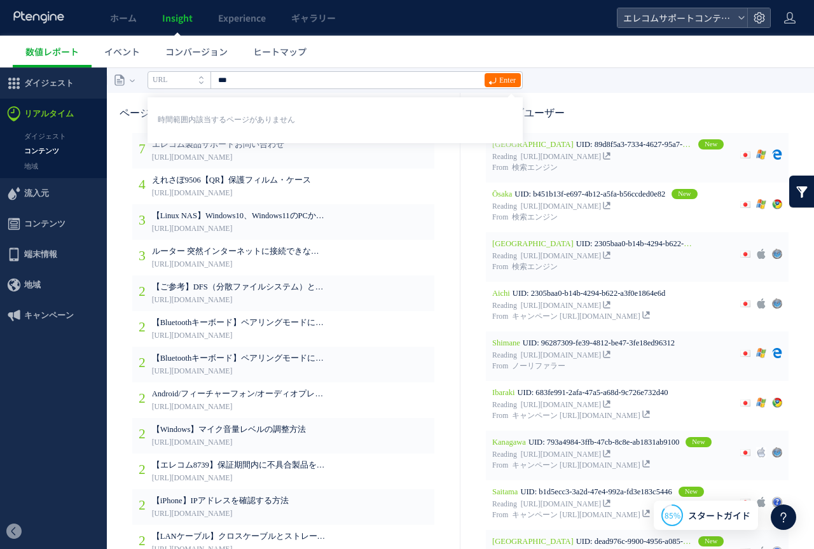
click at [179, 81] on li "URL" at bounding box center [178, 80] width 63 height 18
click at [143, 81] on div "ページ ページグループ パラメーター除去後 ページ ページグループ パラメーター除去後 タイトル名 URL" at bounding box center [315, 79] width 416 height 25
click at [126, 83] on div "ページ" at bounding box center [118, 79] width 23 height 25
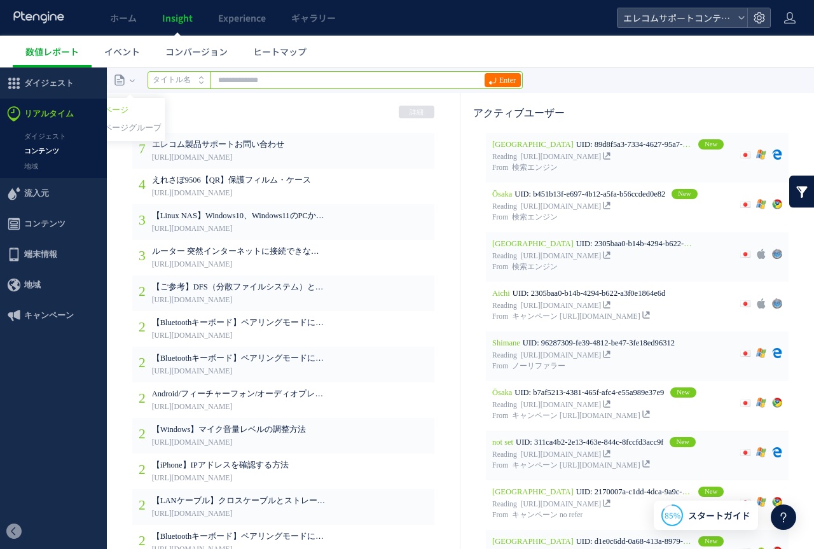
click at [268, 76] on input "text" at bounding box center [334, 80] width 375 height 18
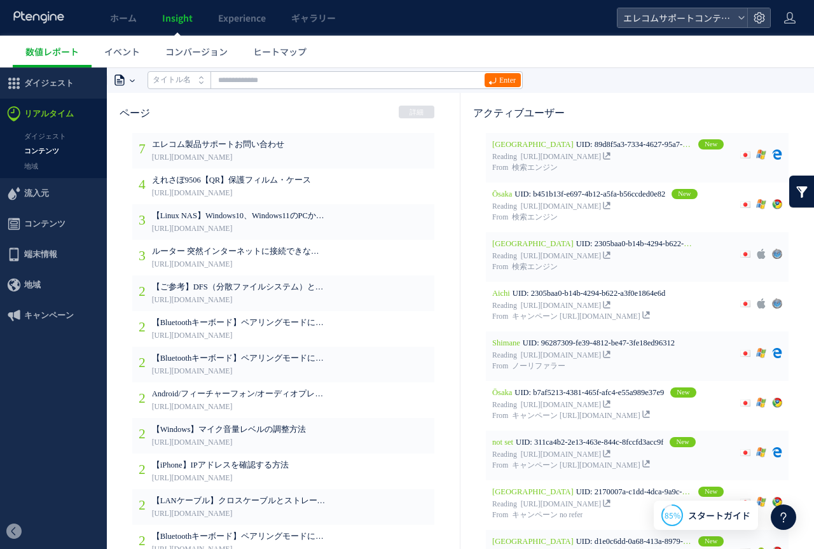
click at [131, 83] on icon at bounding box center [132, 79] width 5 height 25
click at [132, 122] on li "ページグループ" at bounding box center [133, 128] width 58 height 17
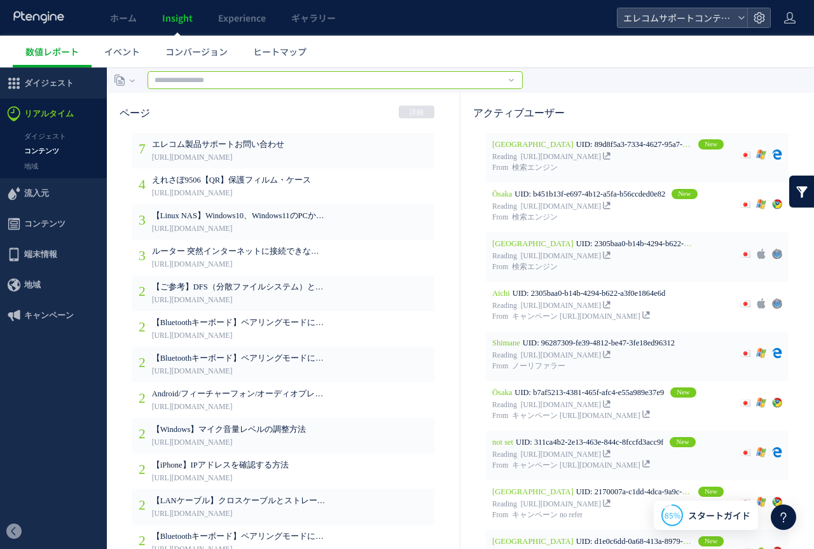
click at [265, 85] on input "text" at bounding box center [334, 80] width 375 height 18
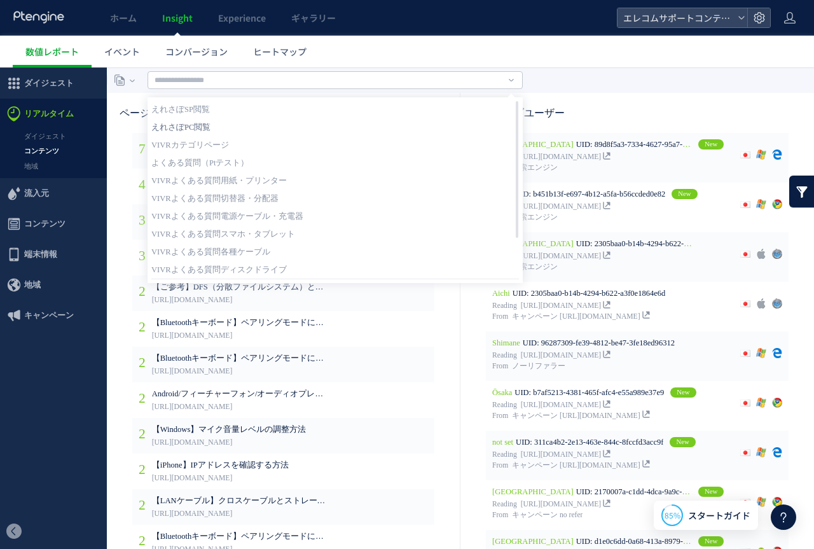
click at [212, 128] on link "えれさぽPC閲覧" at bounding box center [334, 127] width 367 height 17
type input "********"
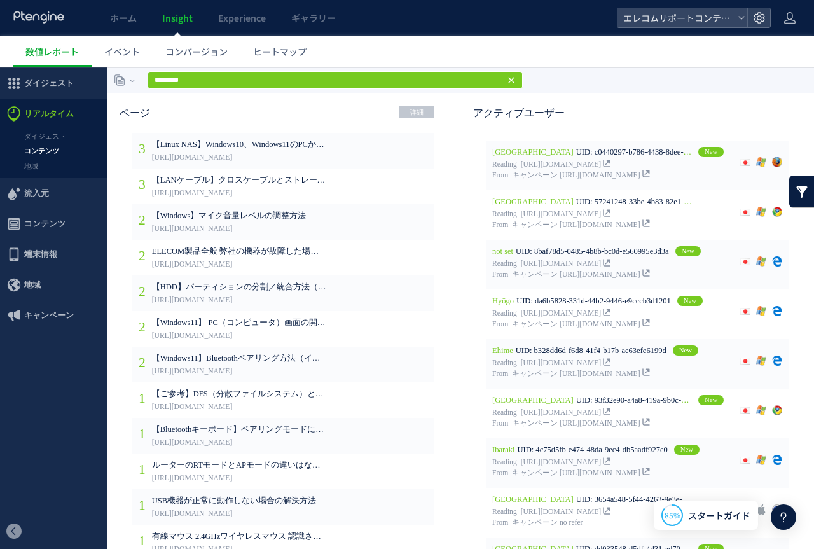
click at [416, 110] on link "詳細" at bounding box center [417, 112] width 36 height 13
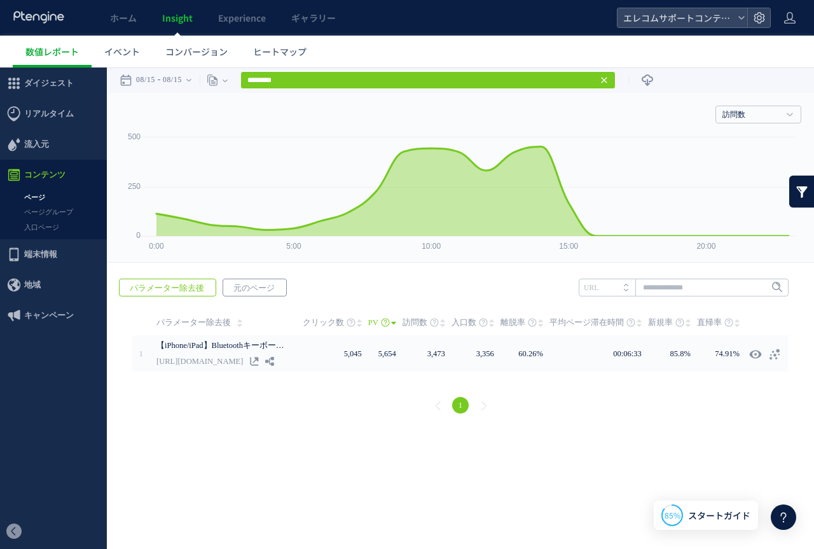
click at [237, 280] on span "元のページ" at bounding box center [254, 288] width 62 height 18
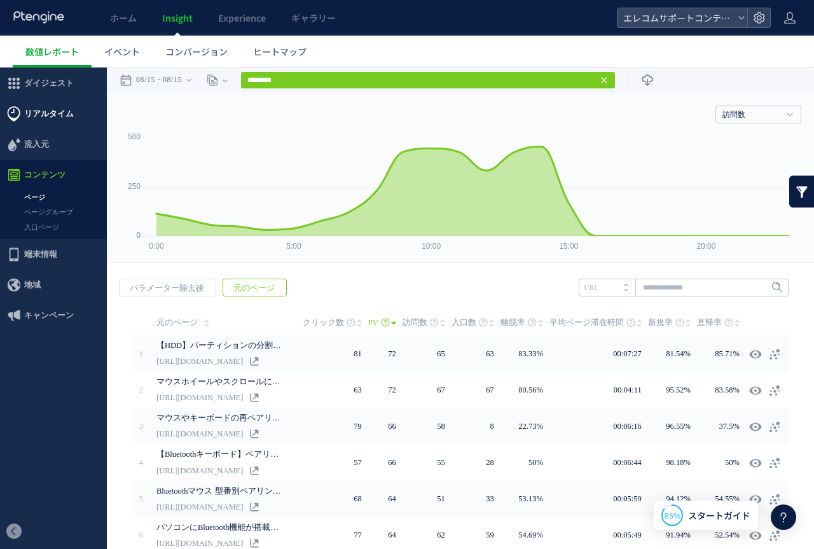
click at [50, 113] on span "リアルタイム" at bounding box center [49, 114] width 50 height 31
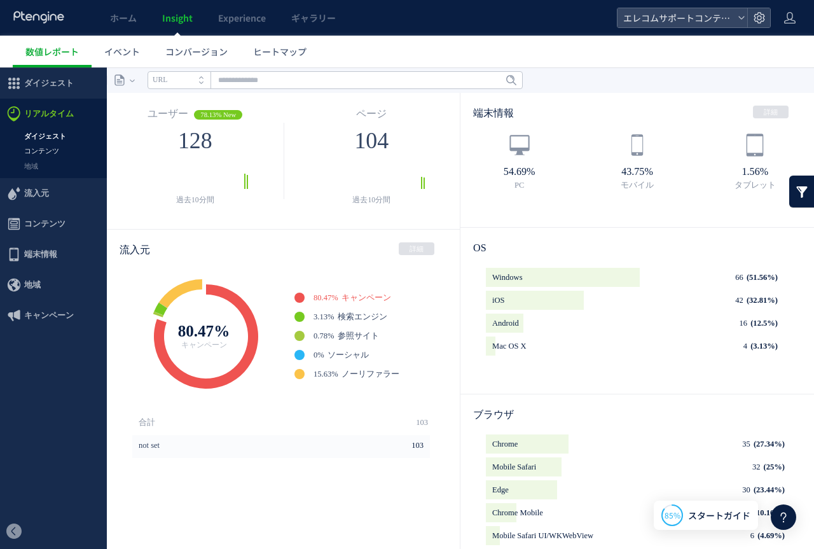
click at [47, 150] on link "コンテンツ" at bounding box center [53, 151] width 107 height 15
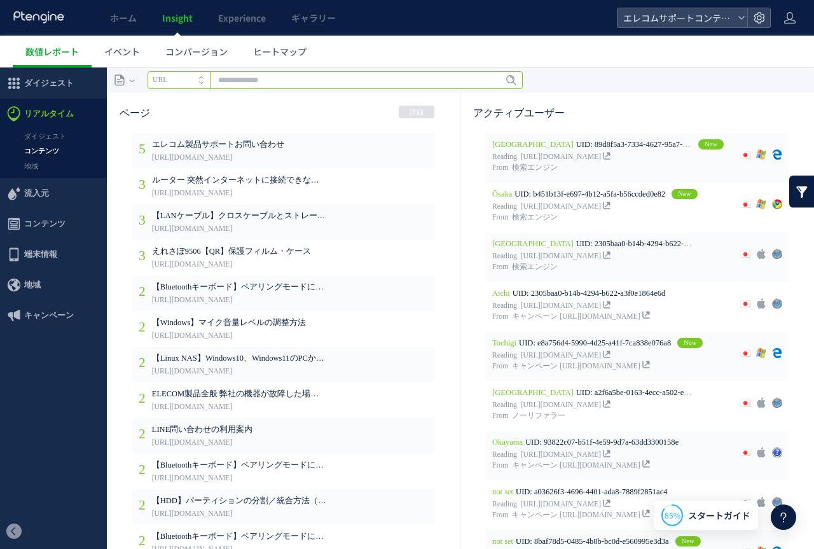
click at [322, 84] on input "text" at bounding box center [334, 80] width 375 height 18
paste input "**********"
type input "**********"
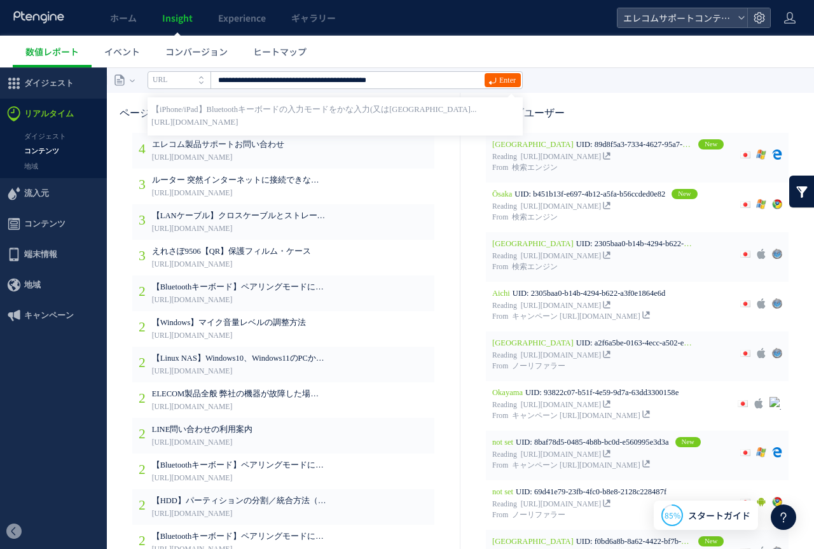
click at [507, 78] on span "Enter" at bounding box center [507, 80] width 17 height 14
click at [344, 118] on span "[URL][DOMAIN_NAME]" at bounding box center [334, 122] width 367 height 13
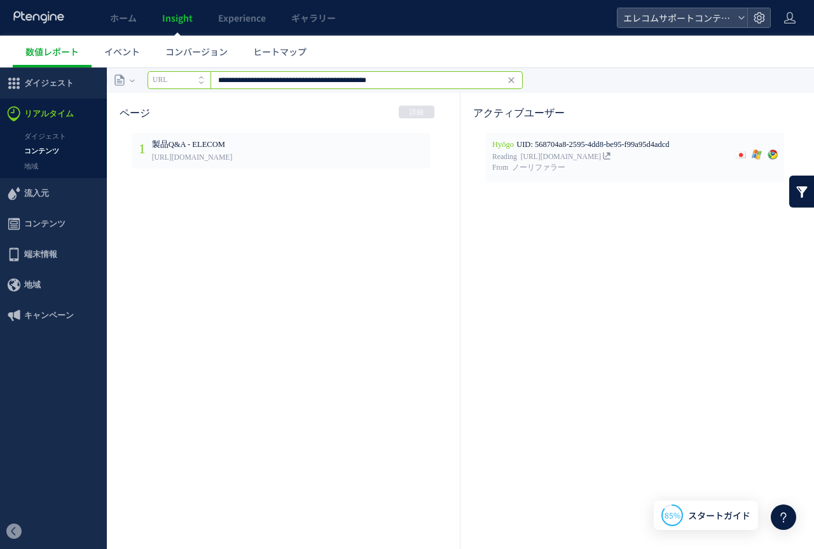
click at [321, 76] on input "**********" at bounding box center [334, 80] width 375 height 18
click at [399, 74] on input "**********" at bounding box center [334, 80] width 375 height 18
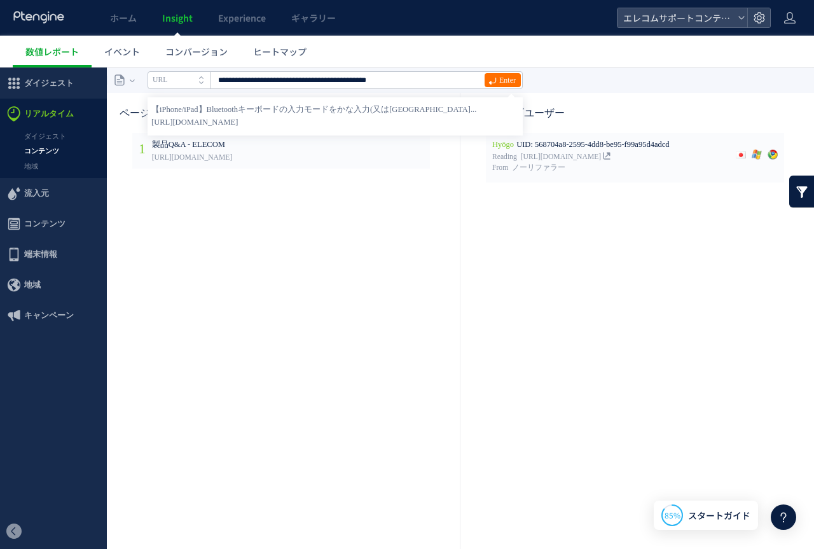
click at [278, 125] on span "[URL][DOMAIN_NAME]" at bounding box center [334, 122] width 367 height 13
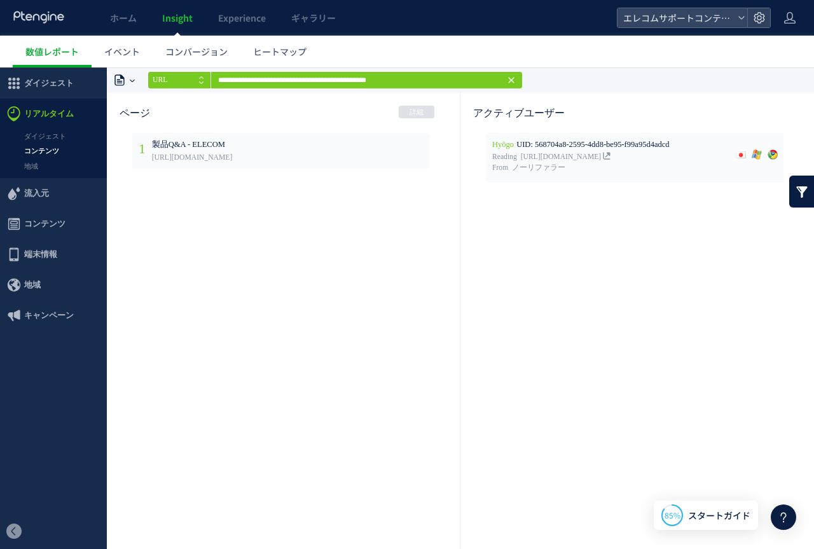
click at [134, 82] on icon at bounding box center [132, 79] width 5 height 25
click at [132, 109] on li "ページ" at bounding box center [133, 110] width 58 height 17
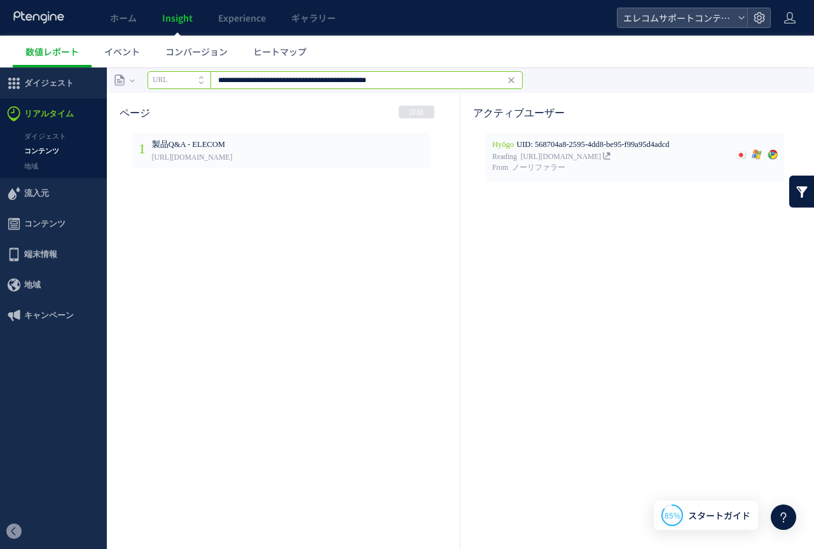
click at [423, 85] on input "**********" at bounding box center [334, 80] width 375 height 18
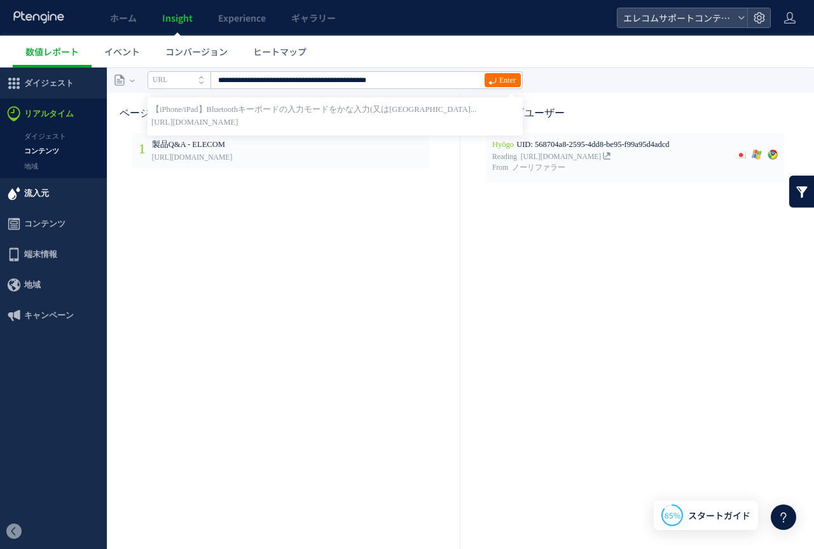
click at [39, 198] on span "流入元" at bounding box center [36, 193] width 25 height 31
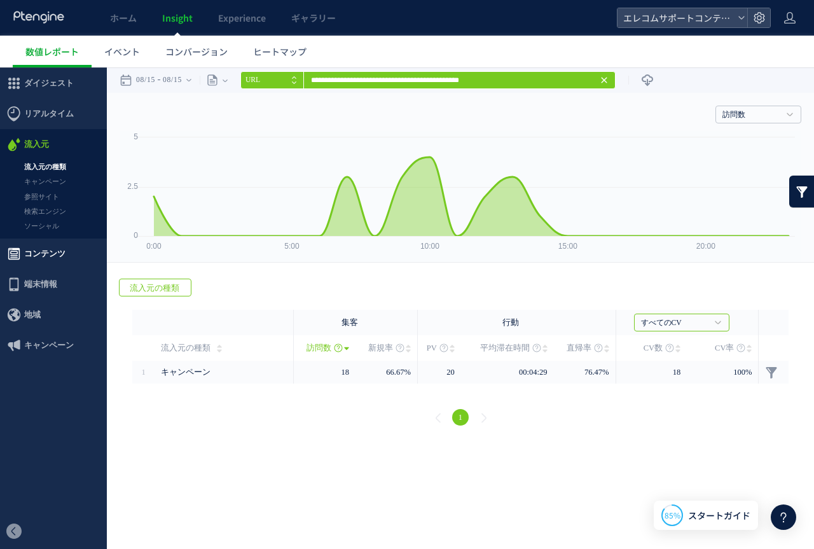
click at [53, 250] on span "コンテンツ" at bounding box center [44, 253] width 41 height 31
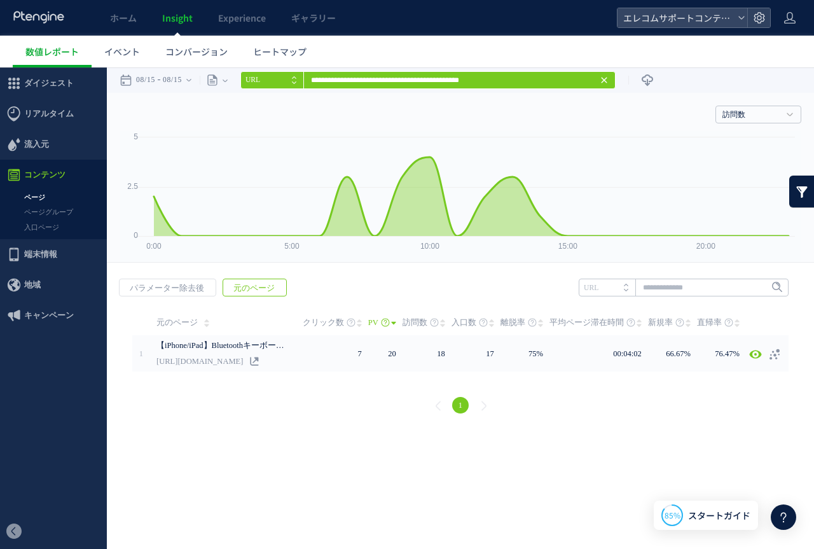
click at [52, 195] on link "ページ" at bounding box center [53, 197] width 107 height 15
click at [609, 80] on icon at bounding box center [604, 80] width 10 height 10
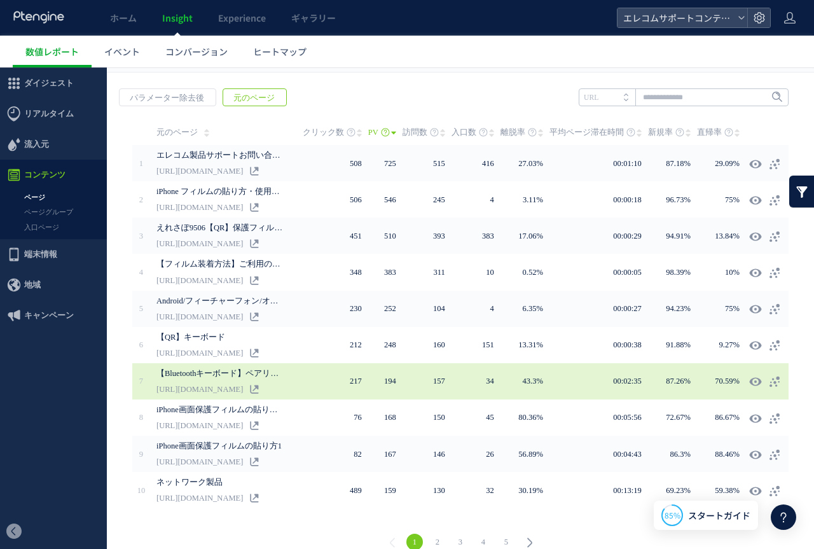
scroll to position [191, 0]
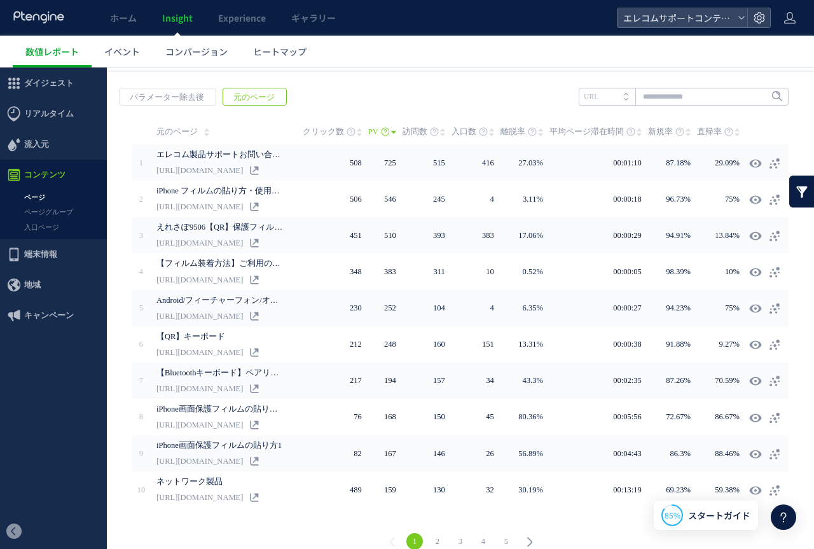
click at [439, 540] on link "2" at bounding box center [437, 541] width 17 height 17
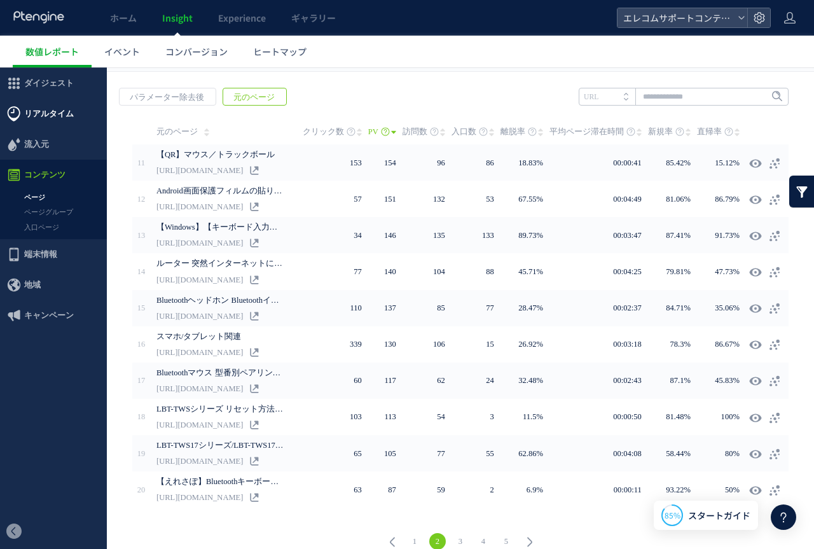
click at [60, 112] on span "リアルタイム" at bounding box center [49, 114] width 50 height 31
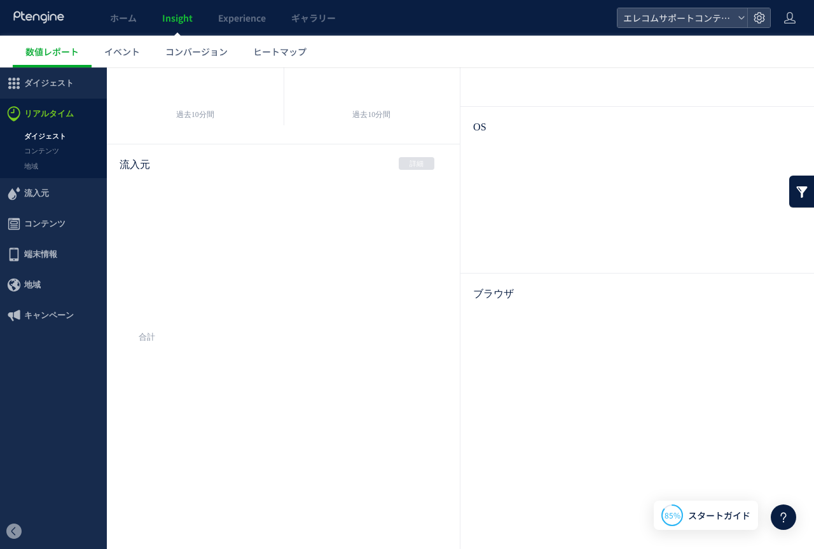
scroll to position [85, 0]
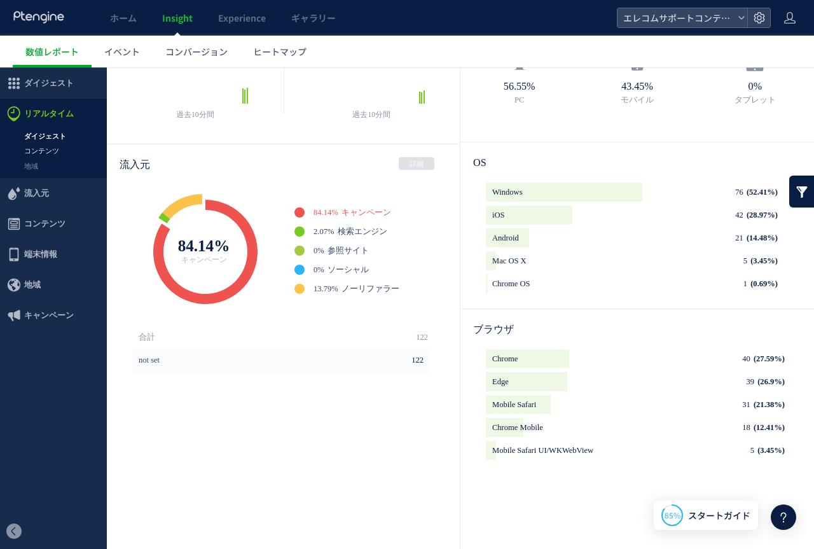
click at [48, 144] on link "コンテンツ" at bounding box center [53, 151] width 107 height 15
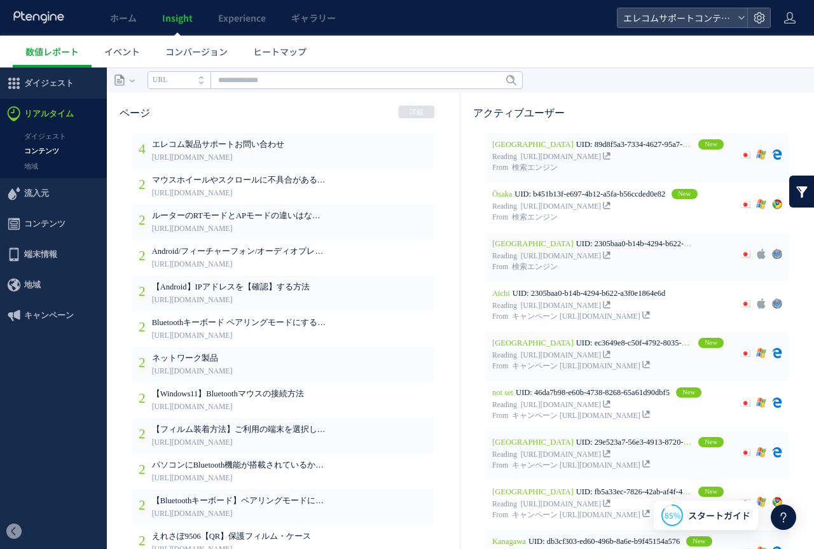
click at [58, 149] on link "コンテンツ" at bounding box center [53, 151] width 107 height 15
